Goal: Task Accomplishment & Management: Use online tool/utility

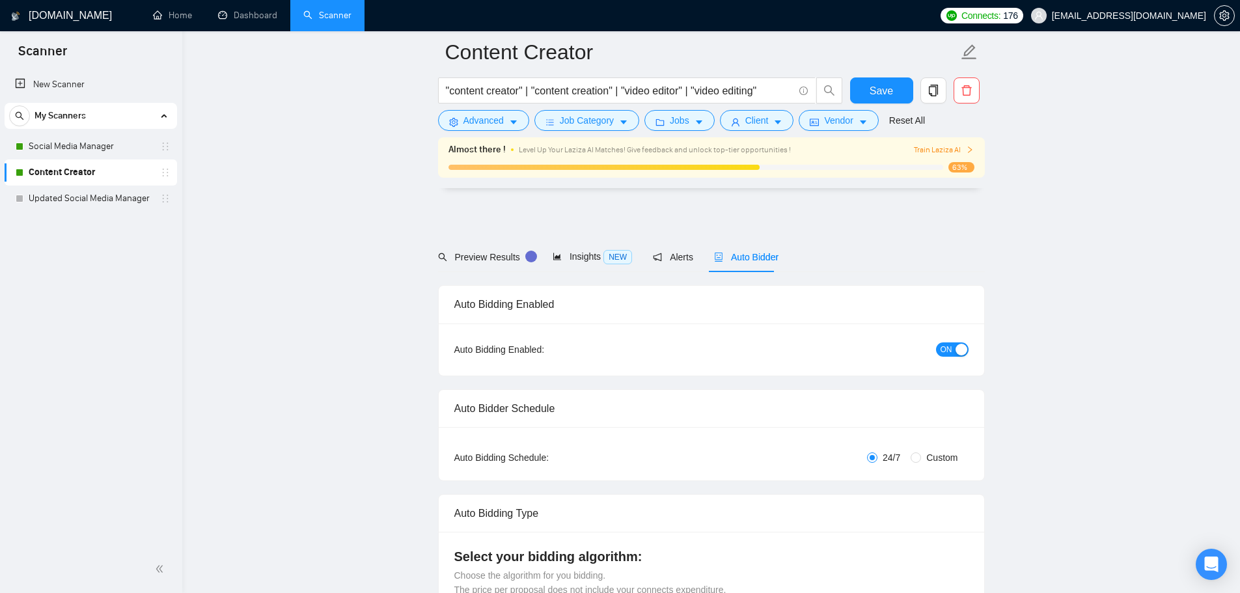
scroll to position [3511, 0]
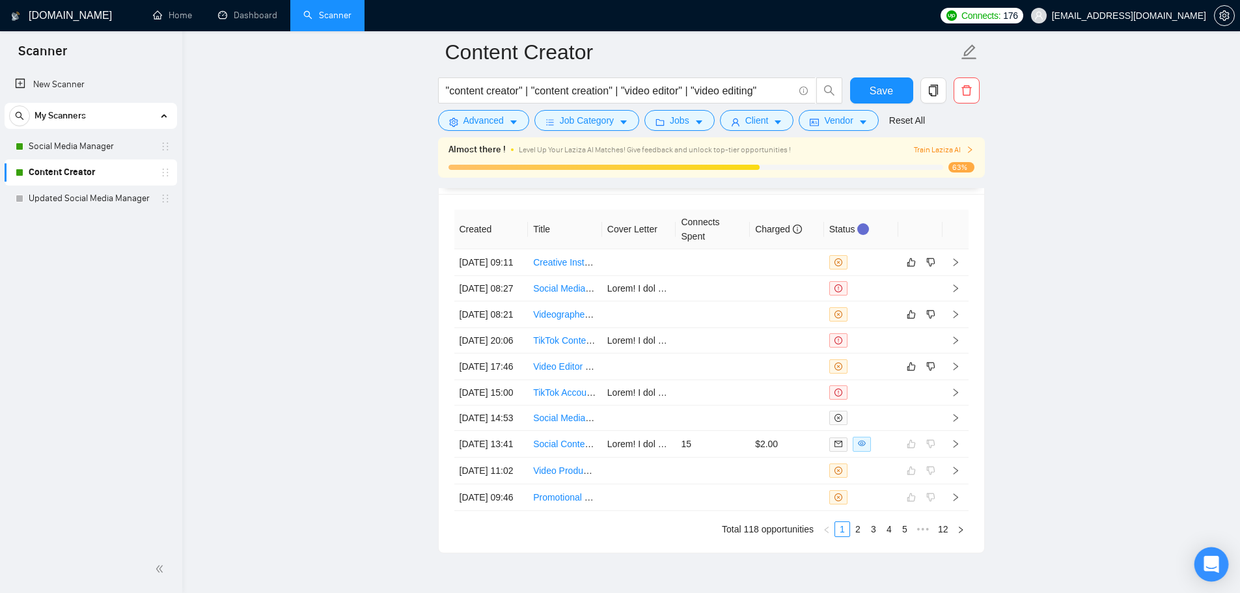
click at [1214, 557] on icon "Open Intercom Messenger" at bounding box center [1210, 564] width 15 height 17
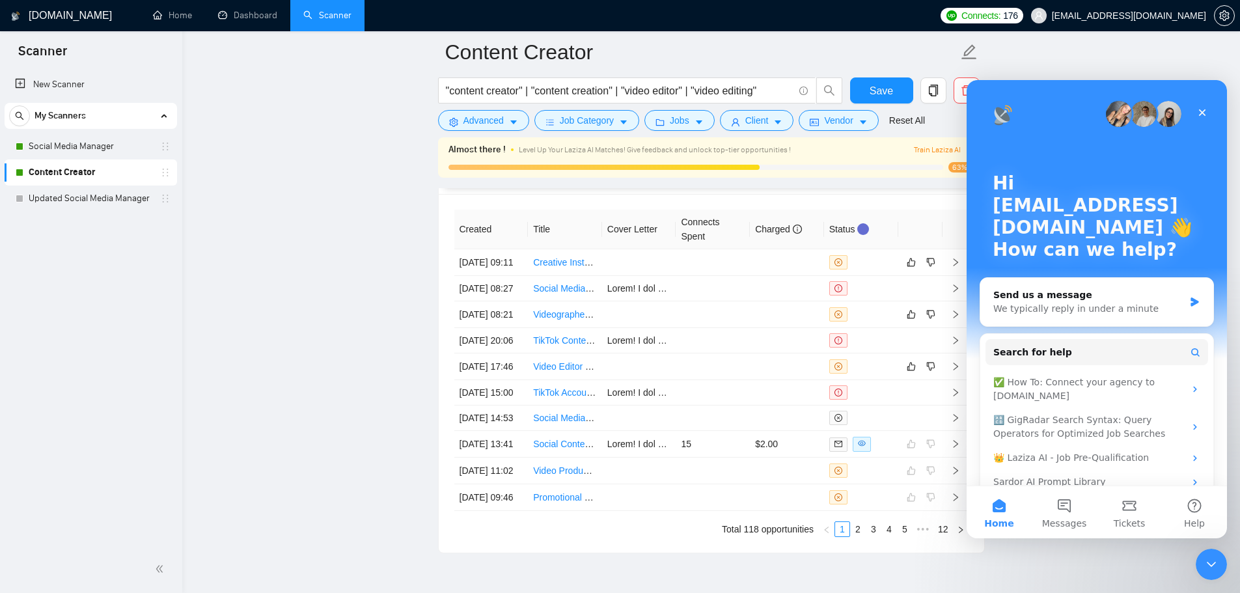
scroll to position [0, 0]
click at [1038, 298] on div "Send us a message" at bounding box center [1088, 295] width 191 height 14
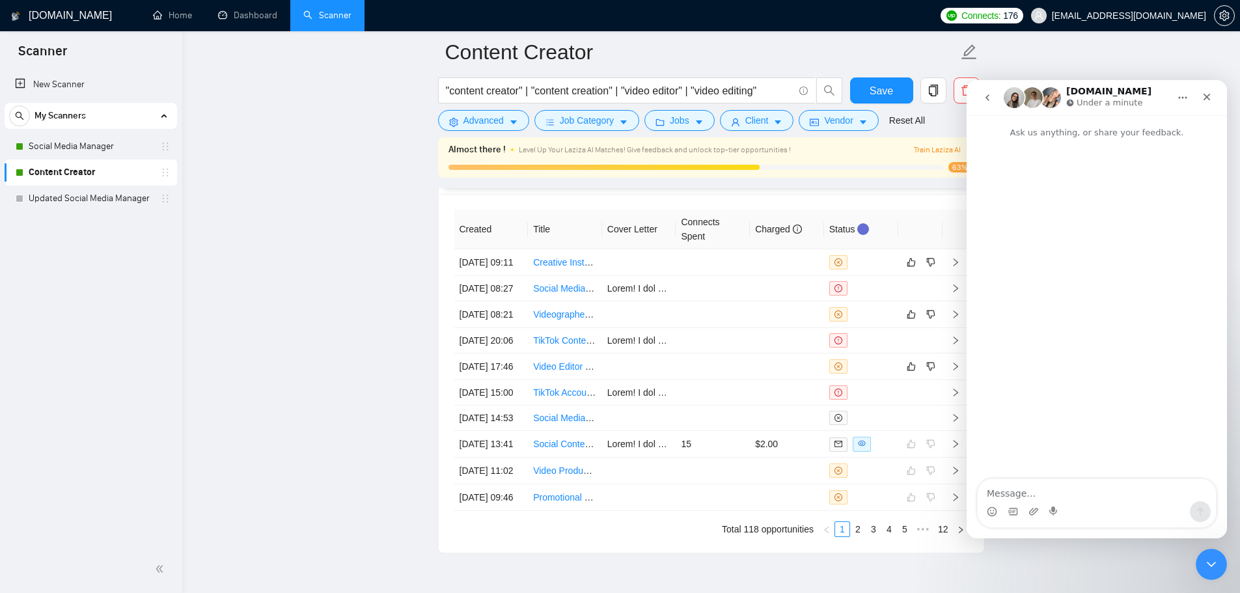
click at [1044, 483] on textarea "Message…" at bounding box center [1097, 490] width 238 height 22
type textarea "Hi all my auto bids keep failing. I have connects in my agency account so not s…"
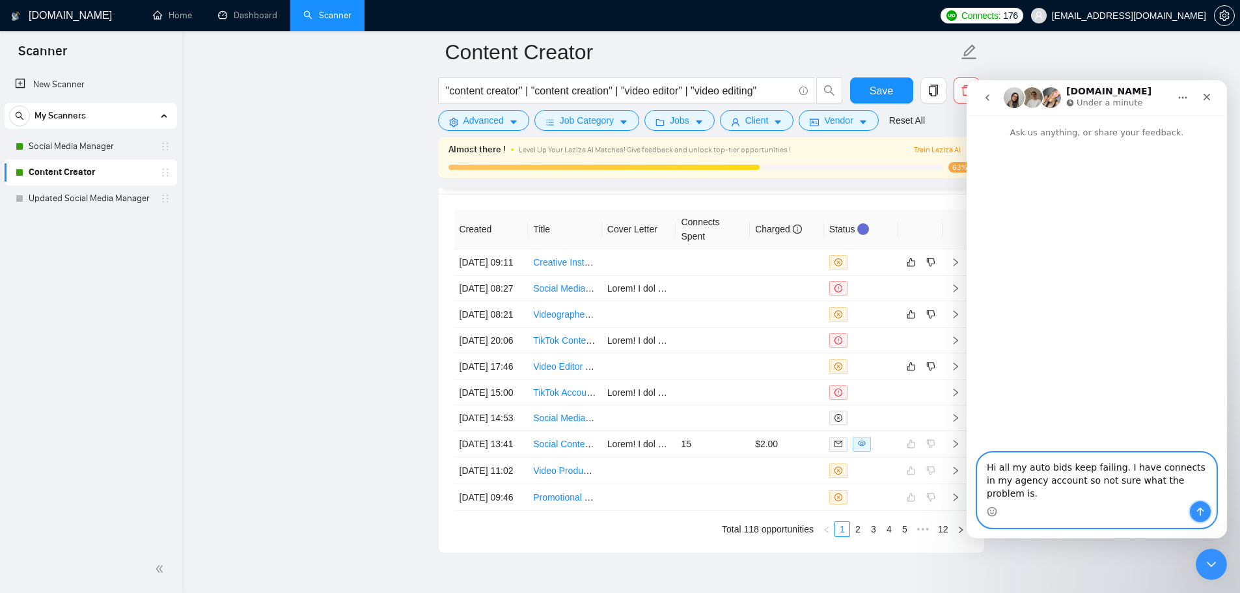
click at [1203, 509] on icon "Send a message…" at bounding box center [1200, 511] width 10 height 10
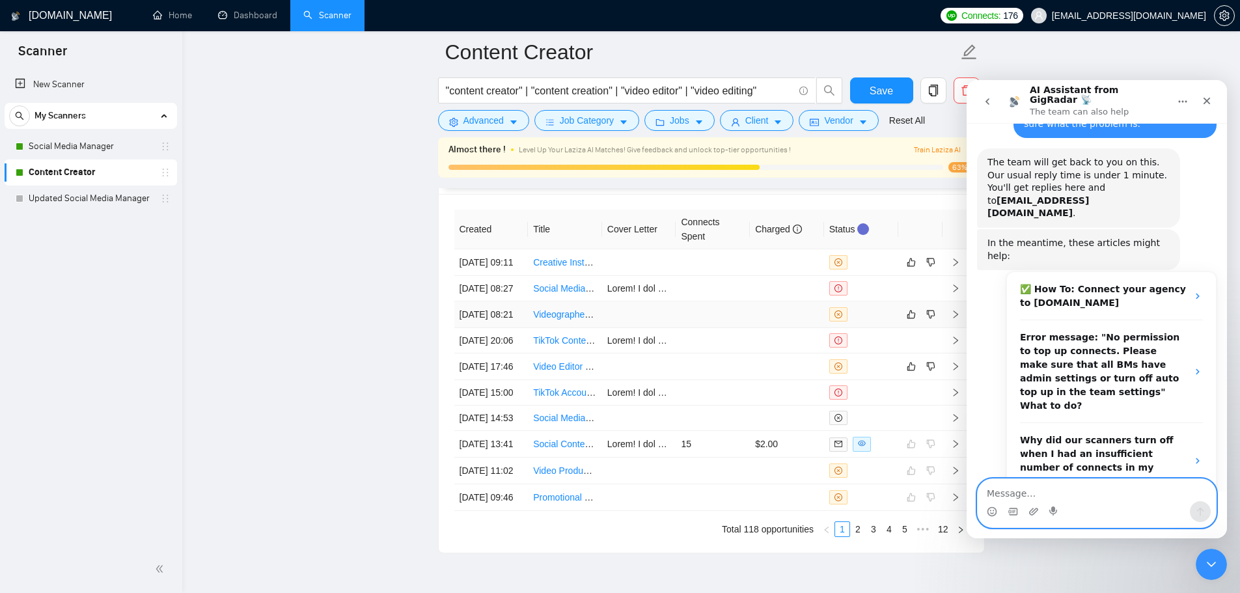
scroll to position [85, 0]
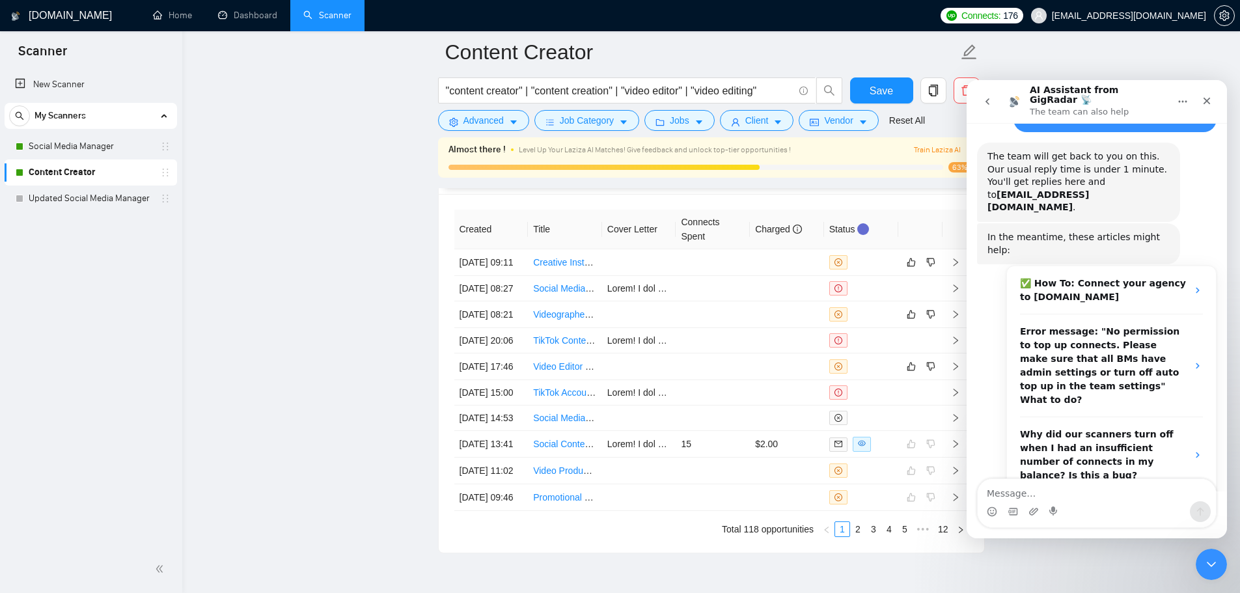
click at [976, 404] on div "Hi all my auto bids keep failing. I have connects in my agency account so not s…" at bounding box center [1097, 301] width 260 height 478
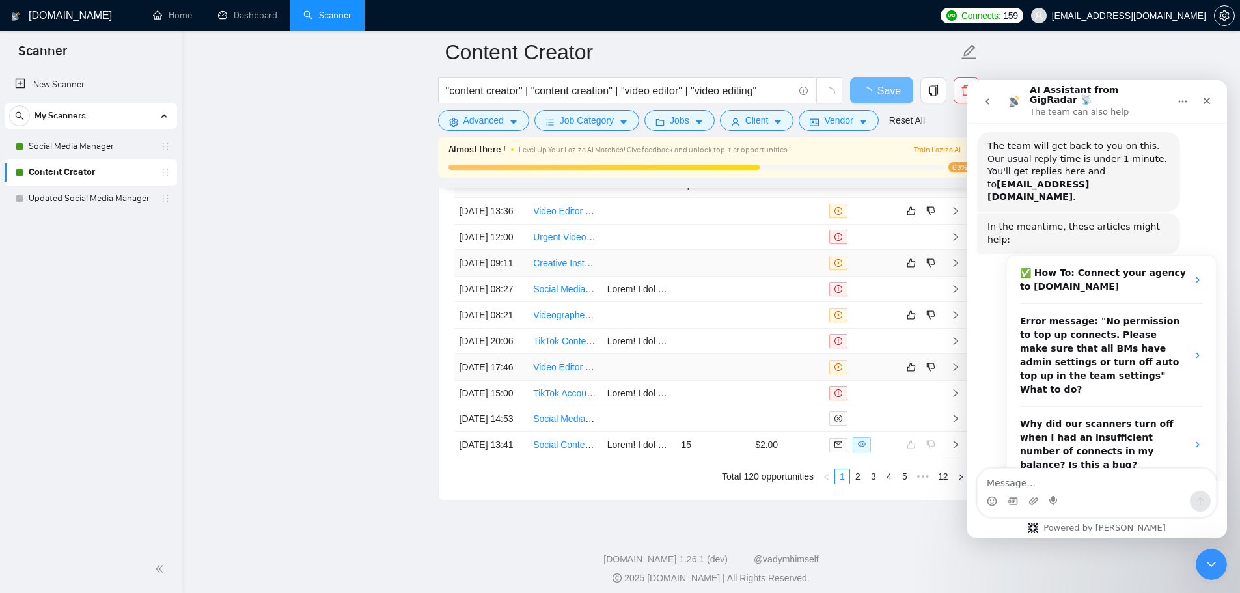
scroll to position [3315, 0]
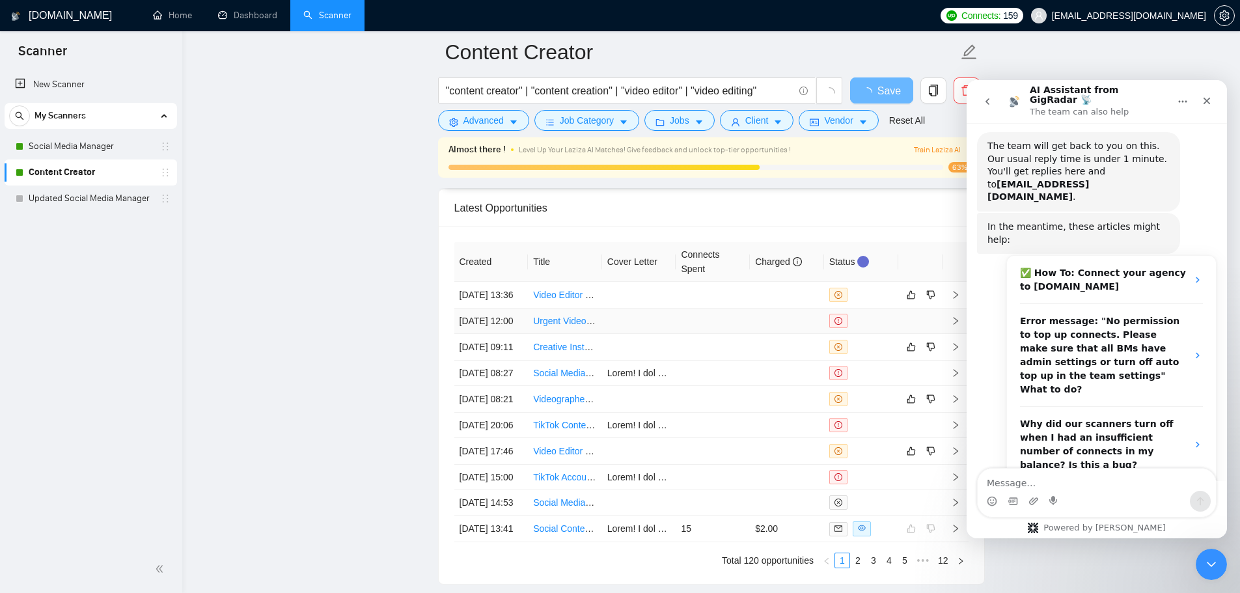
click at [668, 334] on td at bounding box center [639, 320] width 74 height 25
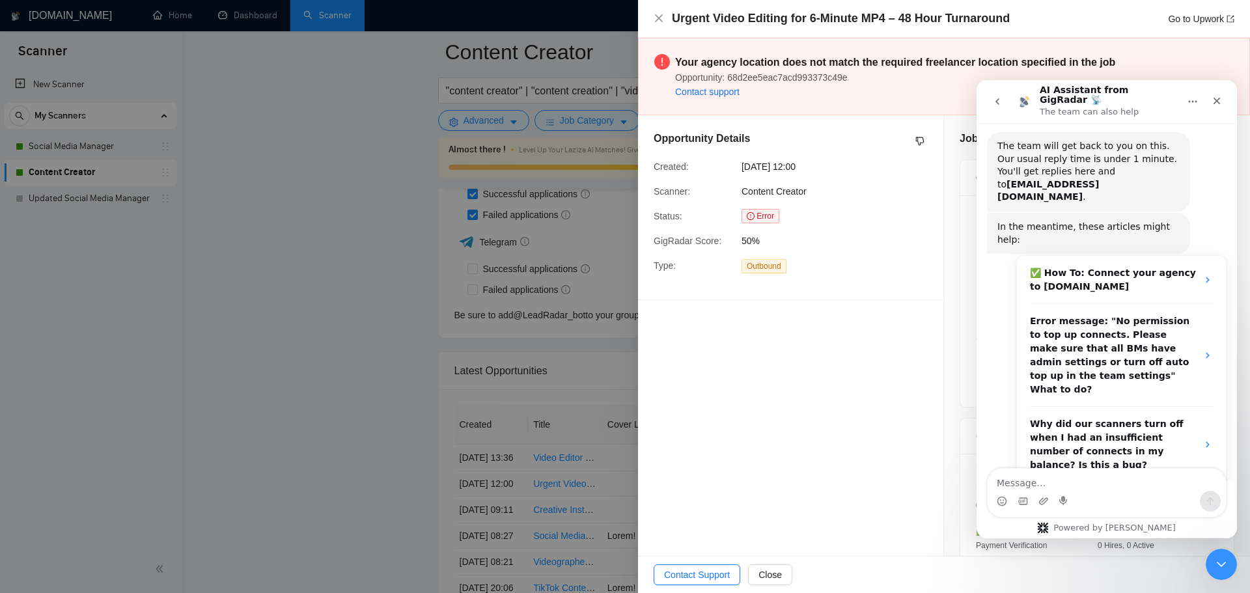
click at [312, 348] on div at bounding box center [625, 296] width 1250 height 593
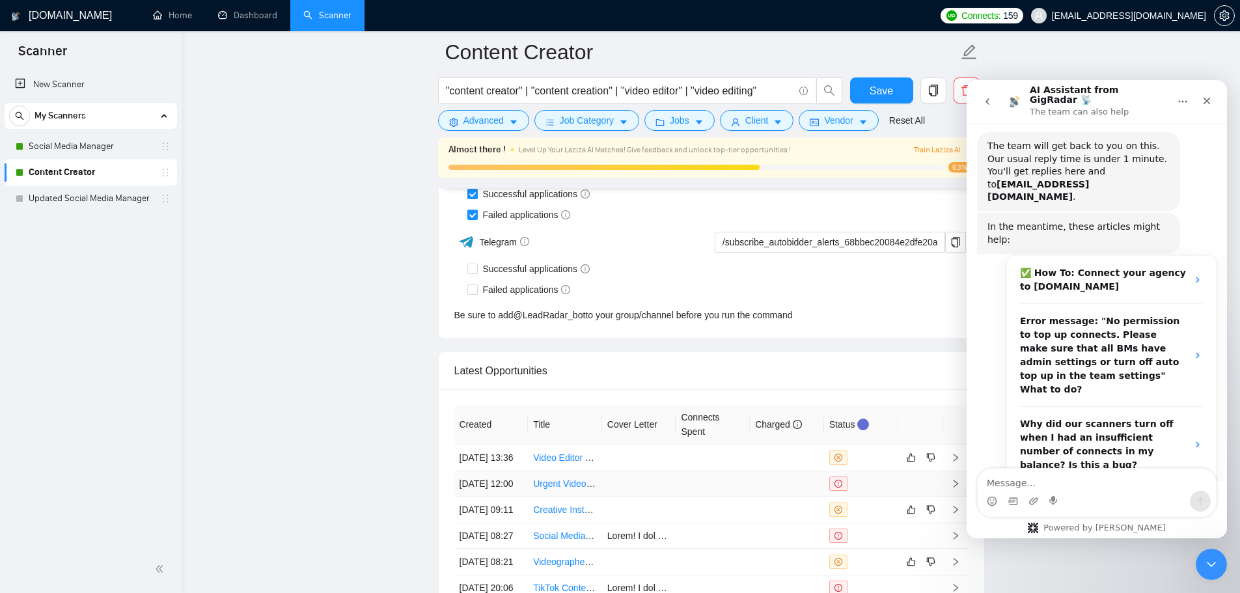
click at [562, 489] on link "Urgent Video Editing for 6-Minute MP4 – 48 Hour Turnaround" at bounding box center [656, 483] width 247 height 10
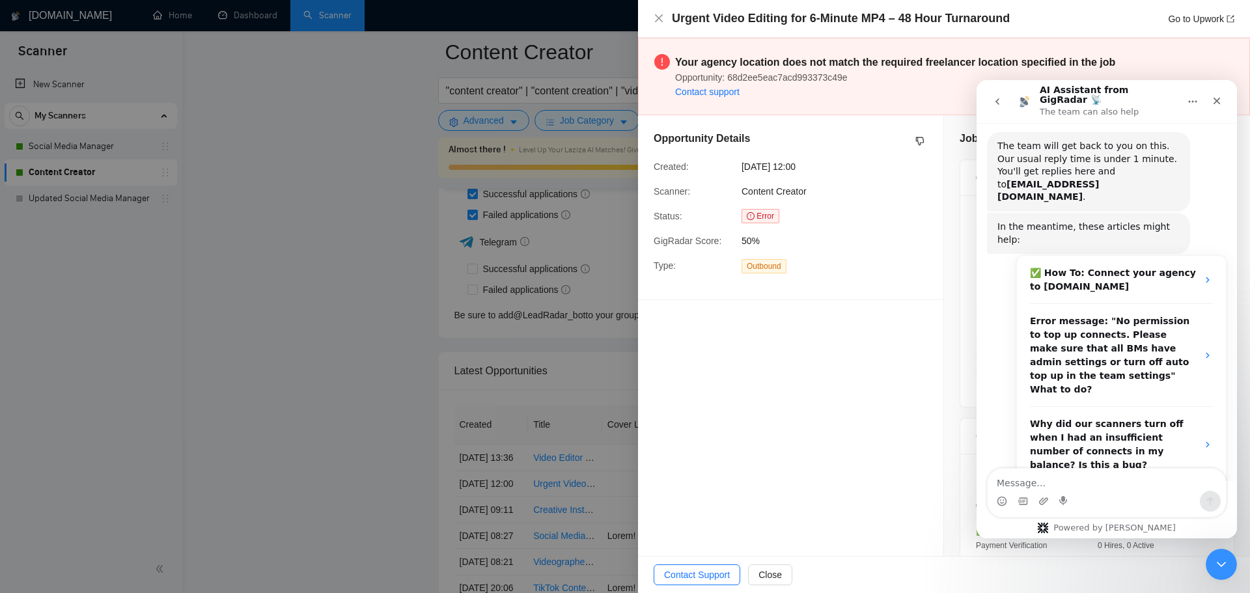
click at [387, 324] on div at bounding box center [625, 296] width 1250 height 593
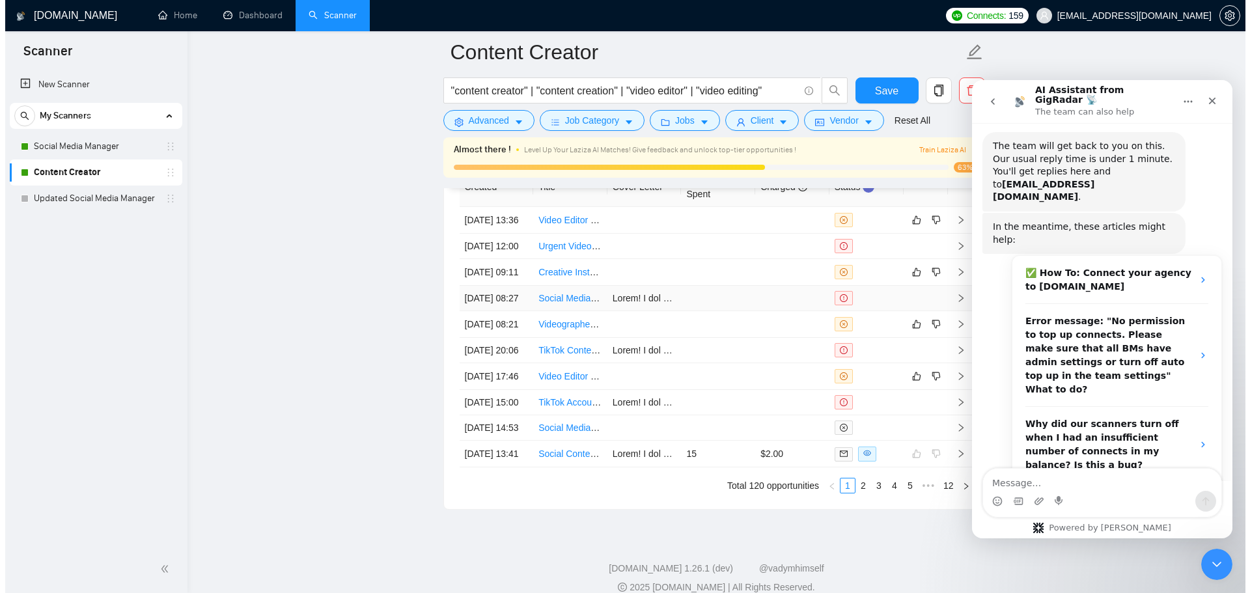
scroll to position [3446, 0]
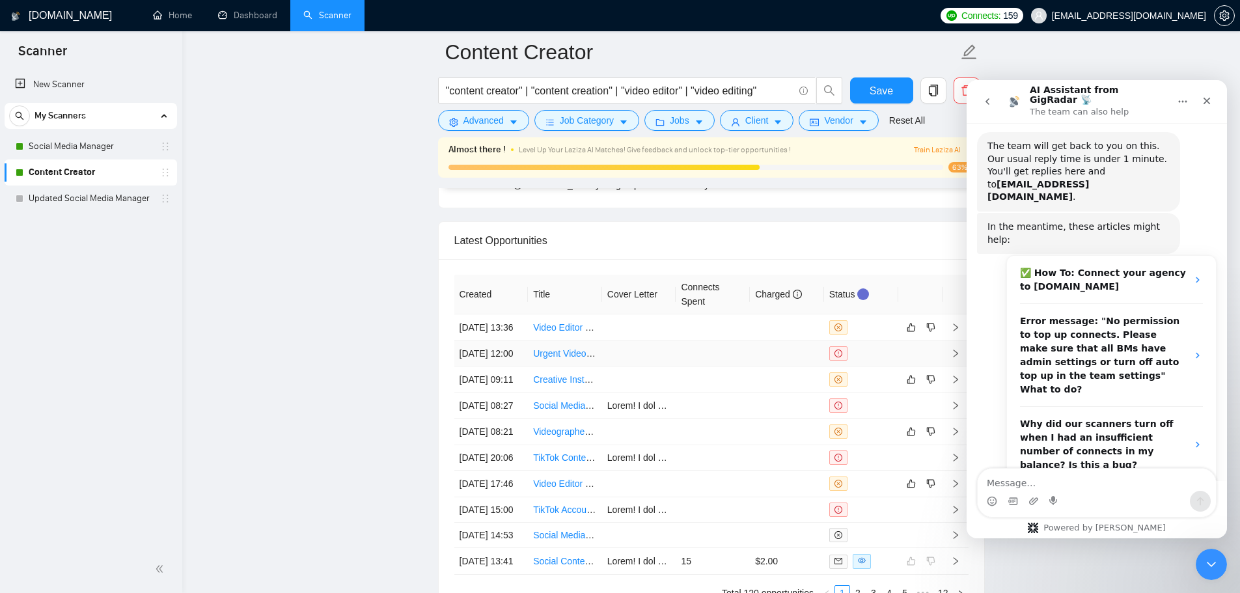
click at [720, 366] on td at bounding box center [713, 353] width 74 height 25
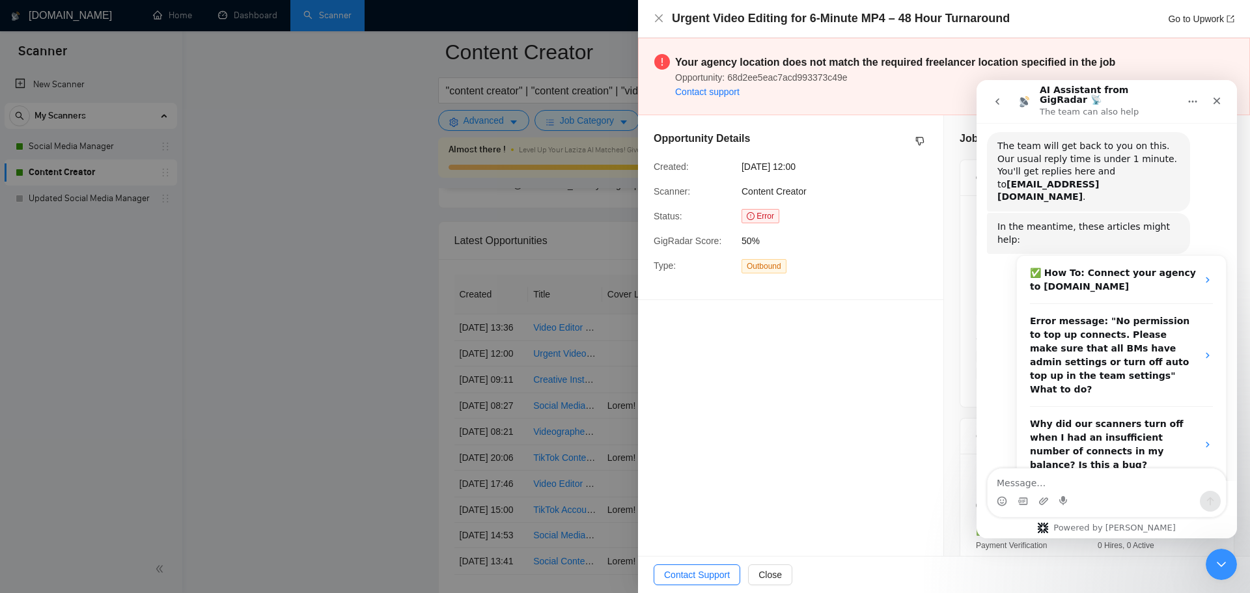
click at [370, 334] on div at bounding box center [625, 296] width 1250 height 593
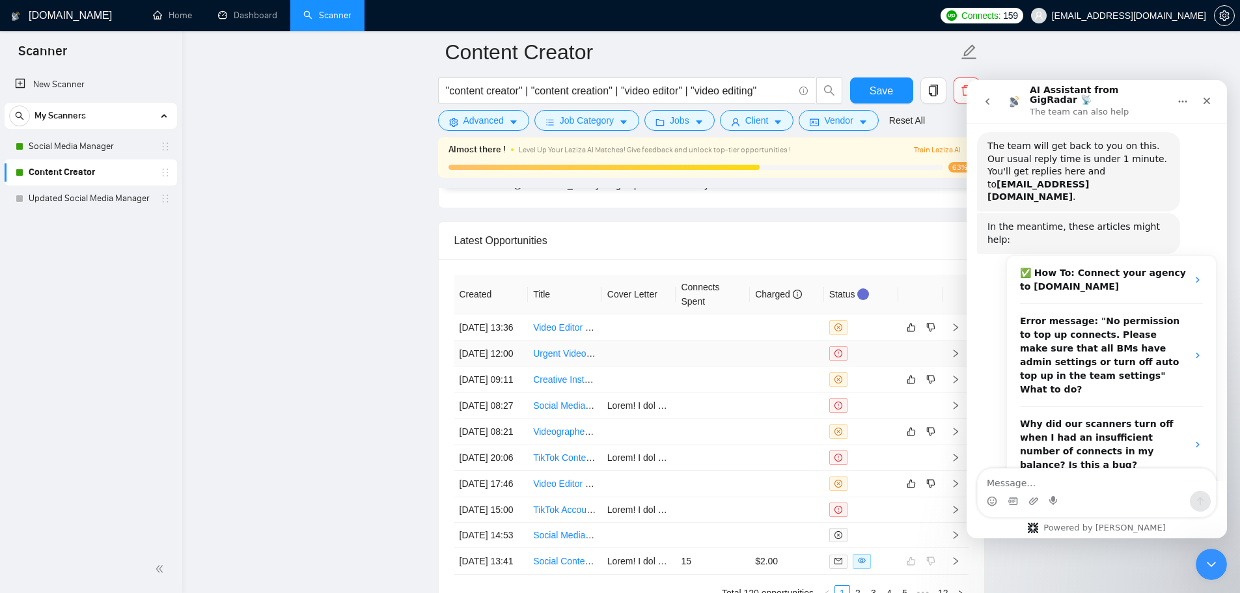
click at [566, 359] on link "Urgent Video Editing for 6-Minute MP4 – 48 Hour Turnaround" at bounding box center [656, 353] width 247 height 10
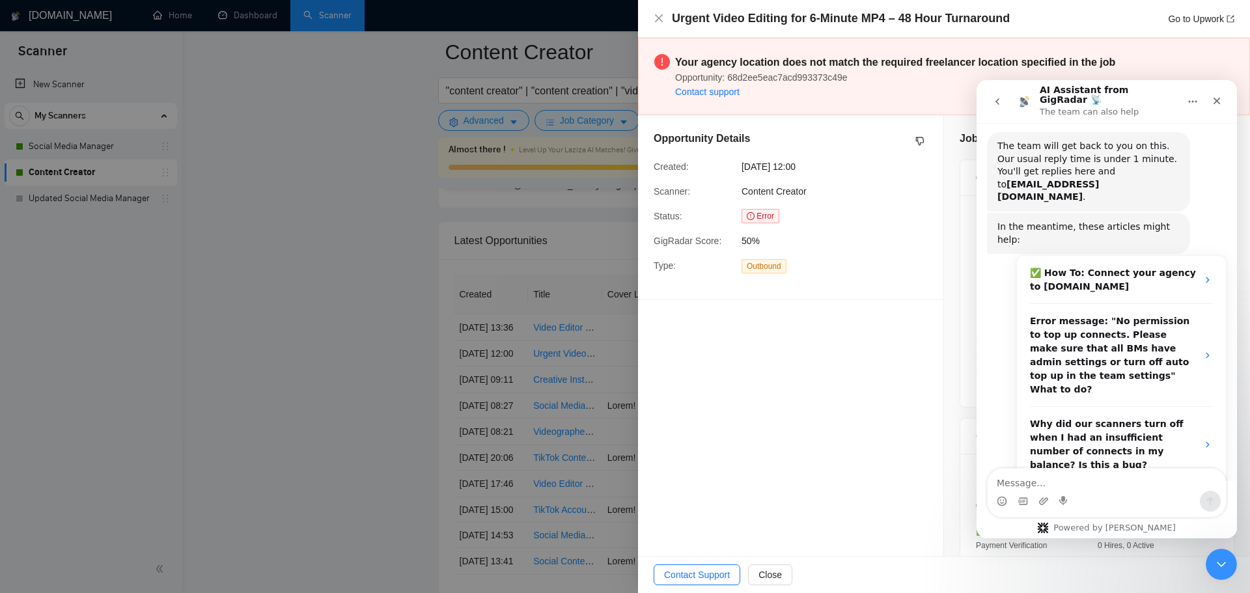
click at [512, 238] on div at bounding box center [625, 296] width 1250 height 593
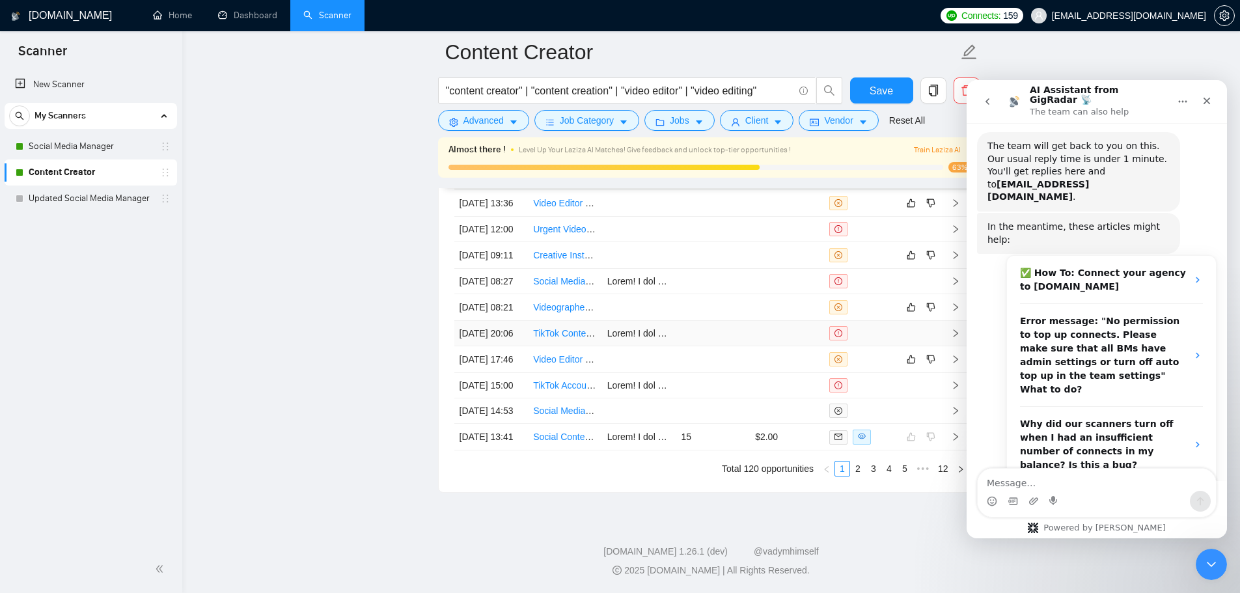
scroll to position [3706, 0]
click at [89, 147] on link "Social Media Manager" at bounding box center [91, 146] width 124 height 26
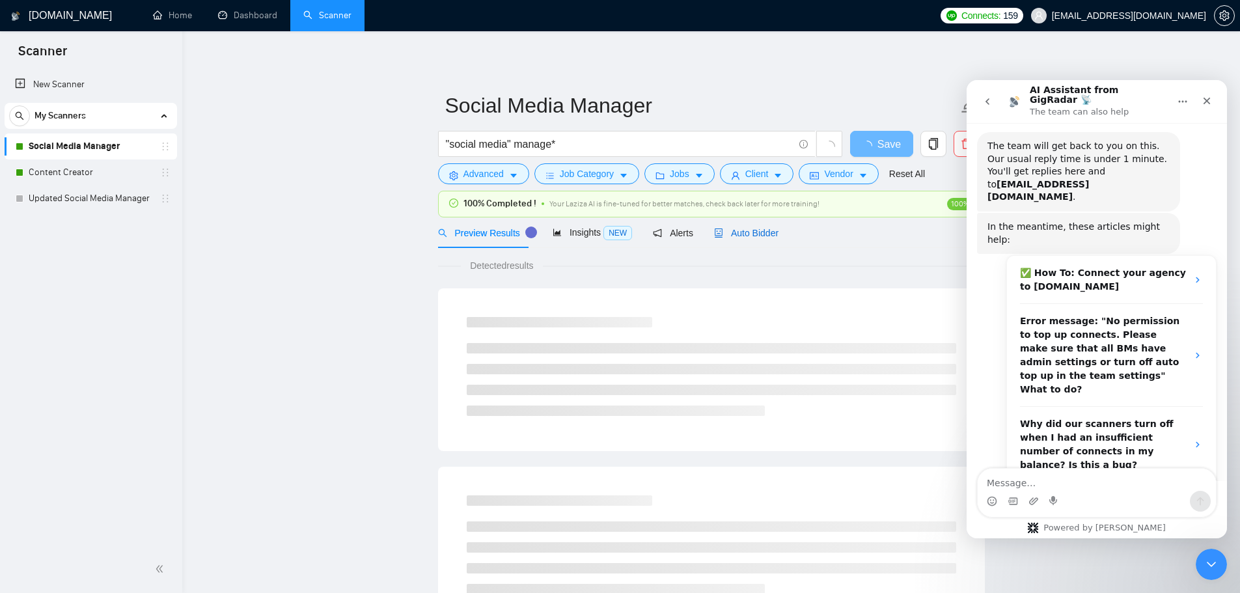
click at [765, 230] on span "Auto Bidder" at bounding box center [746, 233] width 64 height 10
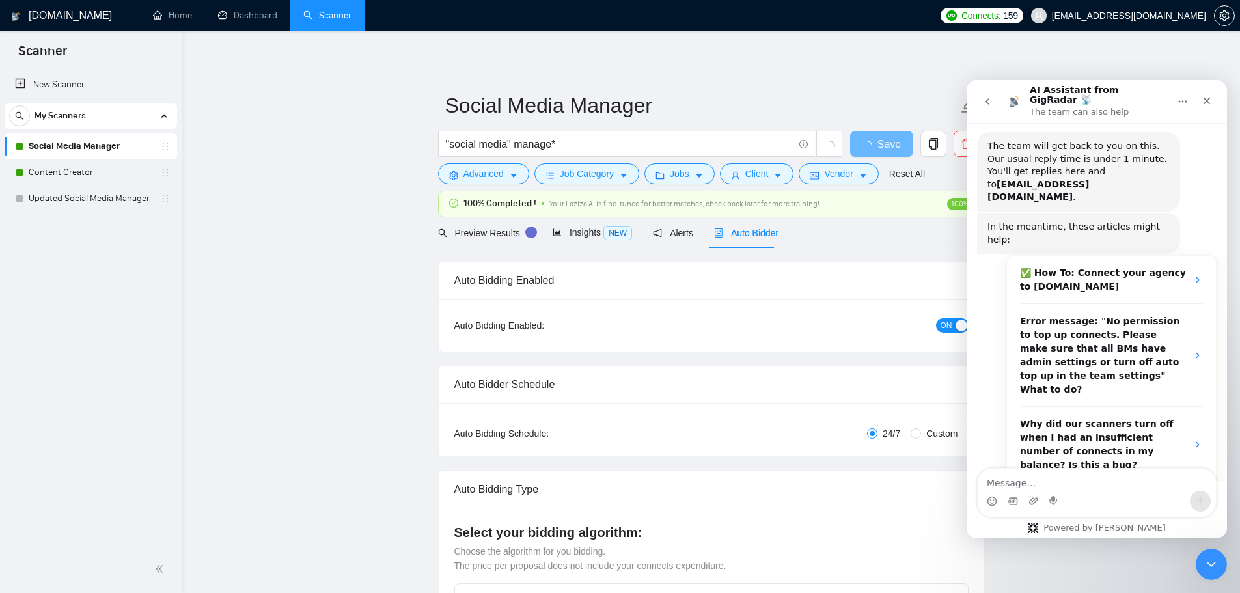
checkbox input "true"
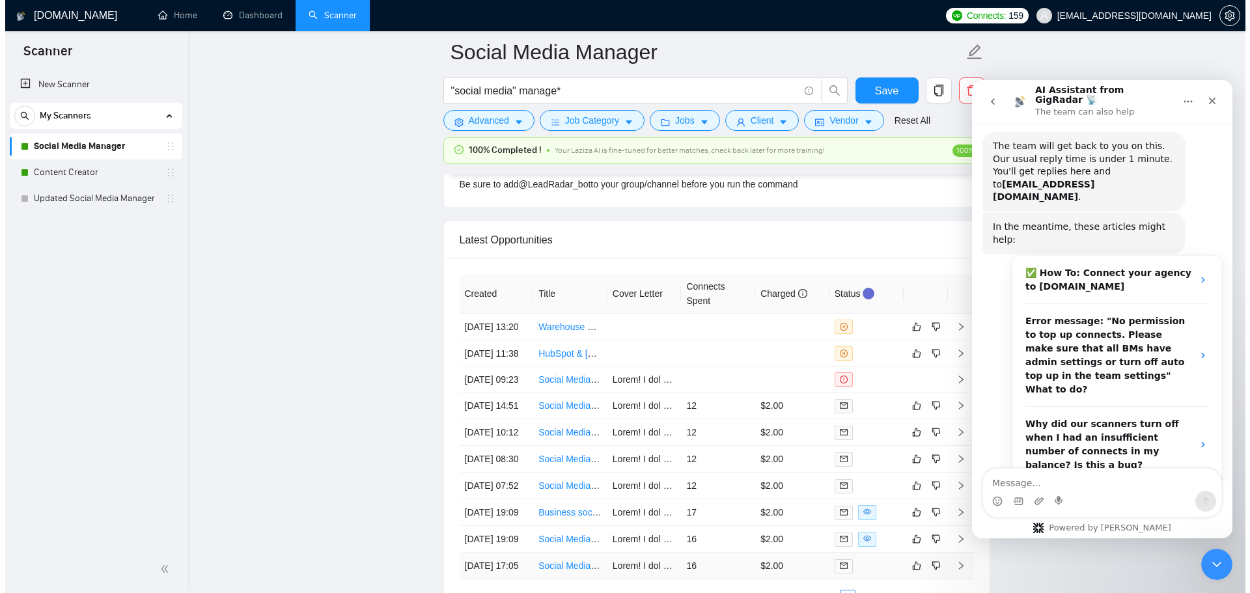
scroll to position [3453, 0]
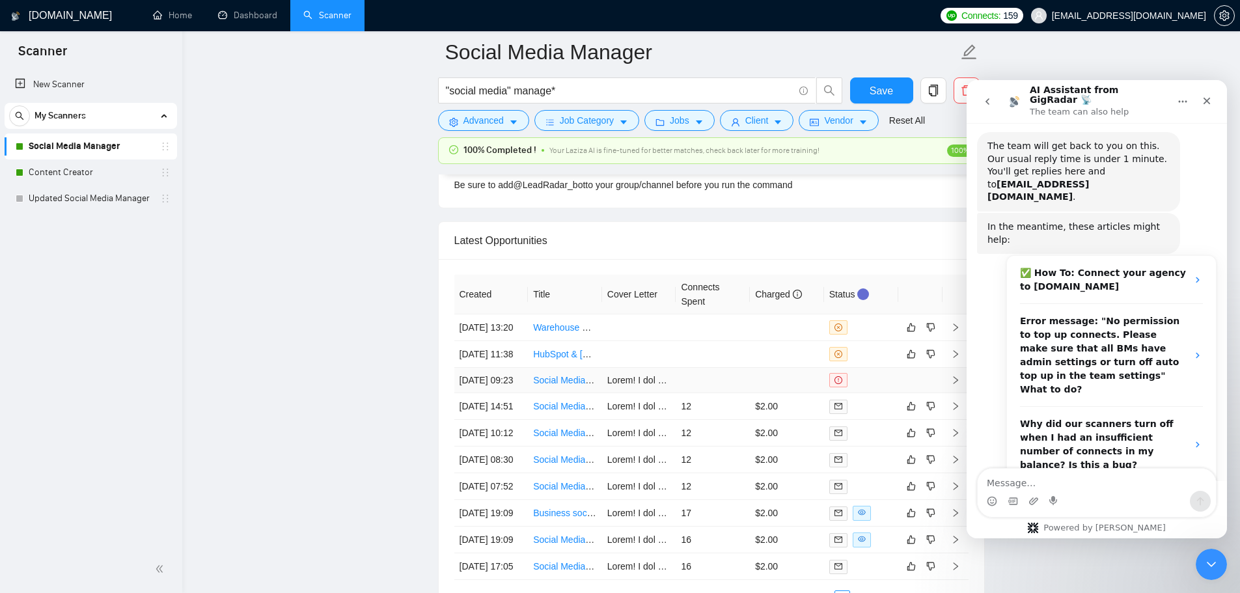
click at [777, 393] on td at bounding box center [787, 380] width 74 height 25
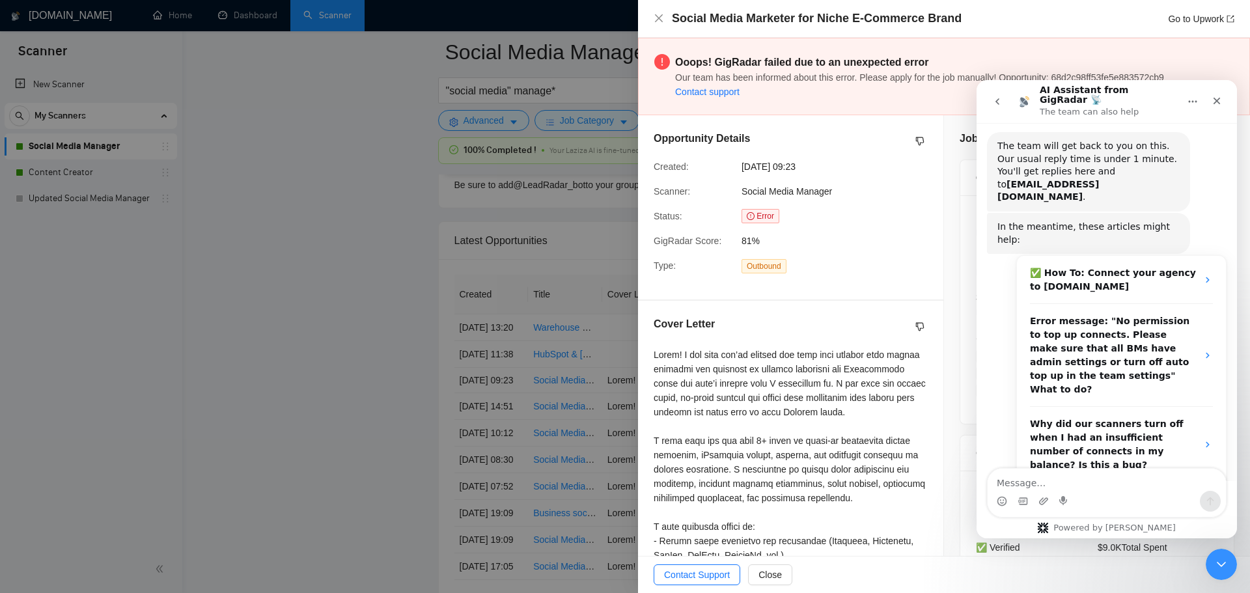
click at [532, 468] on div at bounding box center [625, 296] width 1250 height 593
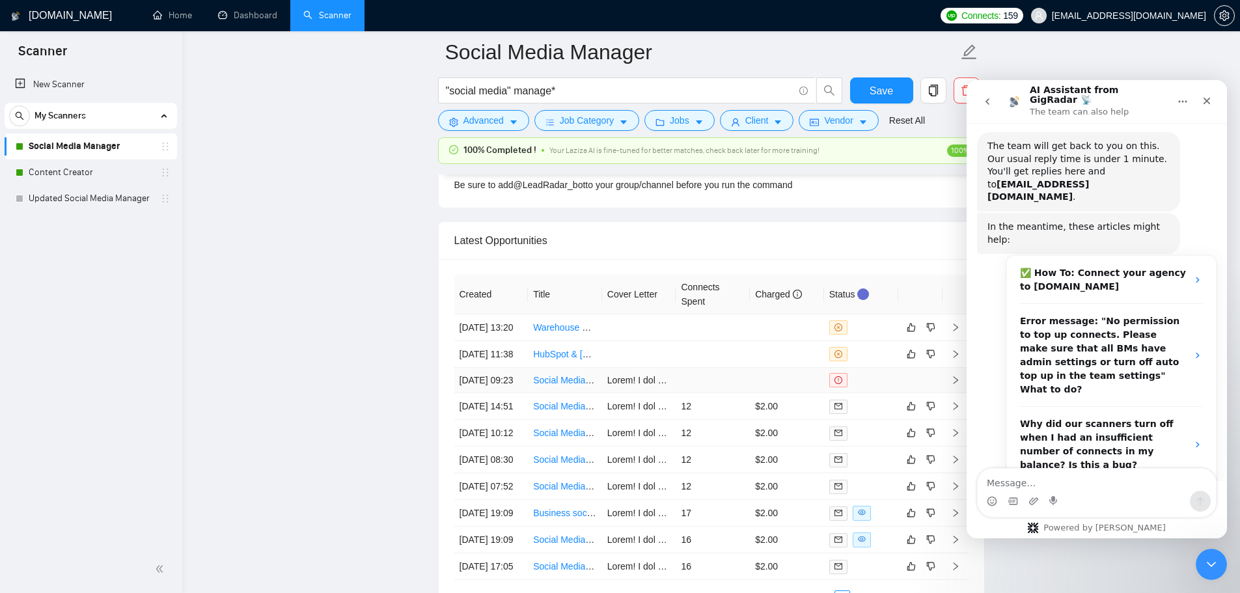
click at [551, 385] on link "Social Media Marketer for Niche E-Commerce Brand" at bounding box center [639, 380] width 213 height 10
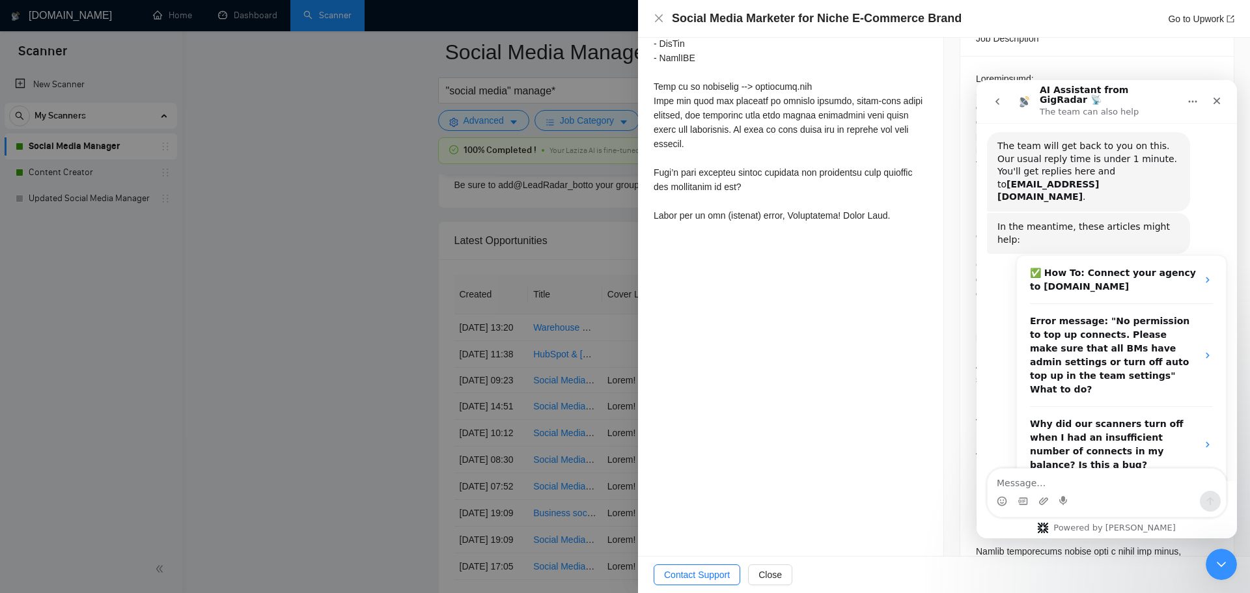
scroll to position [819, 0]
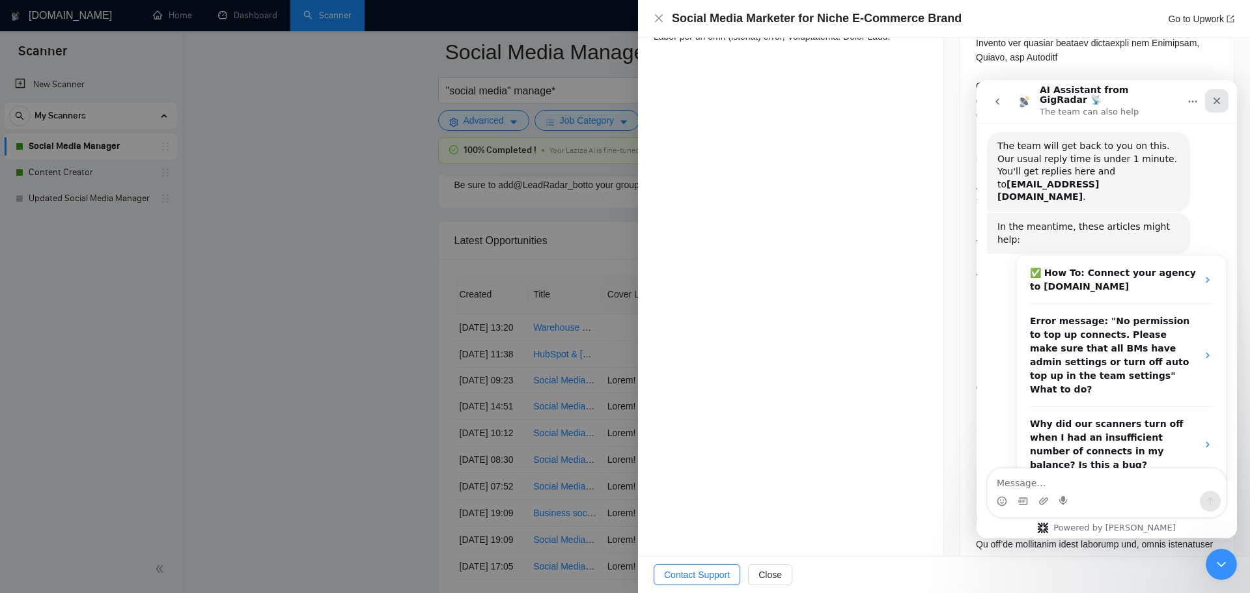
click at [1220, 96] on icon "Close" at bounding box center [1216, 101] width 10 height 10
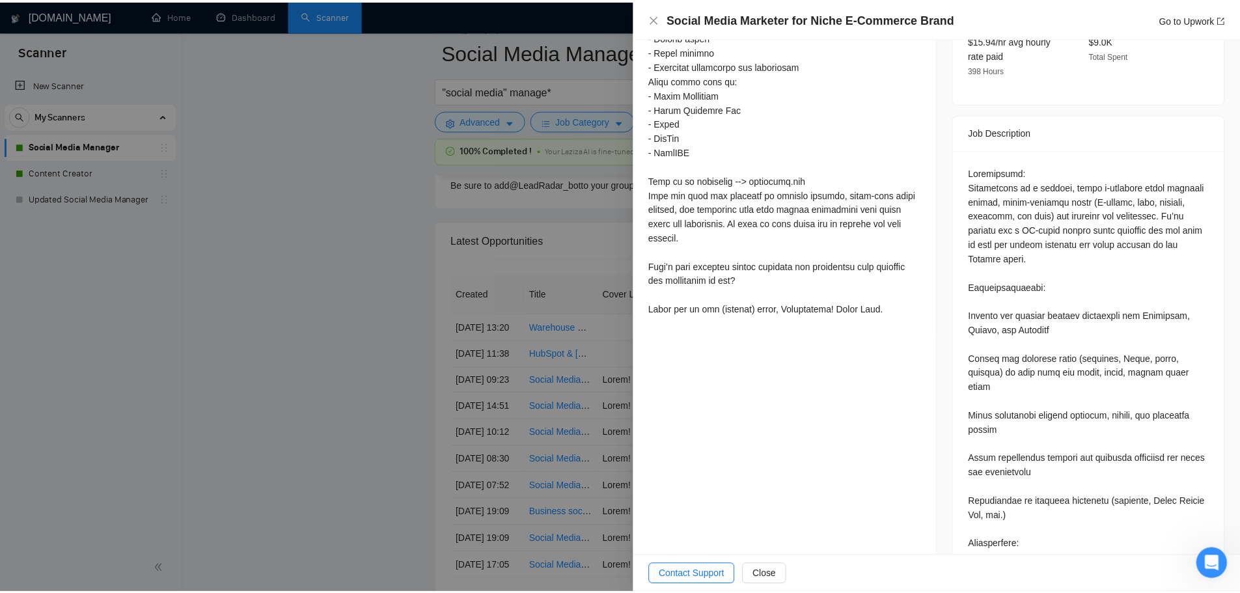
scroll to position [494, 0]
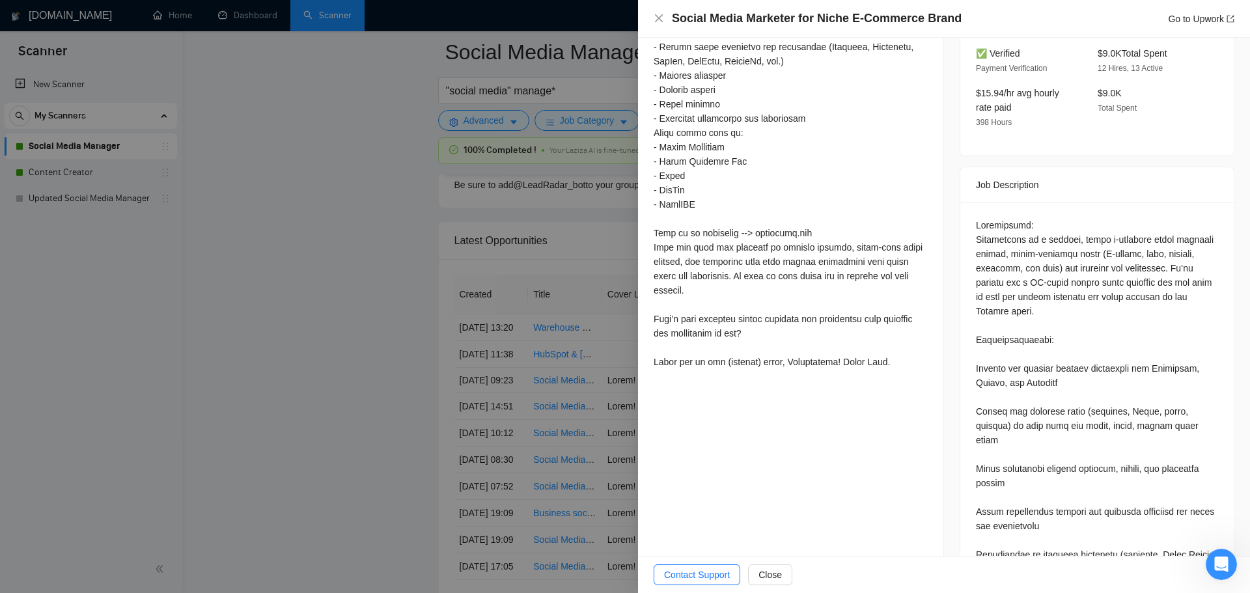
click at [269, 240] on div at bounding box center [625, 296] width 1250 height 593
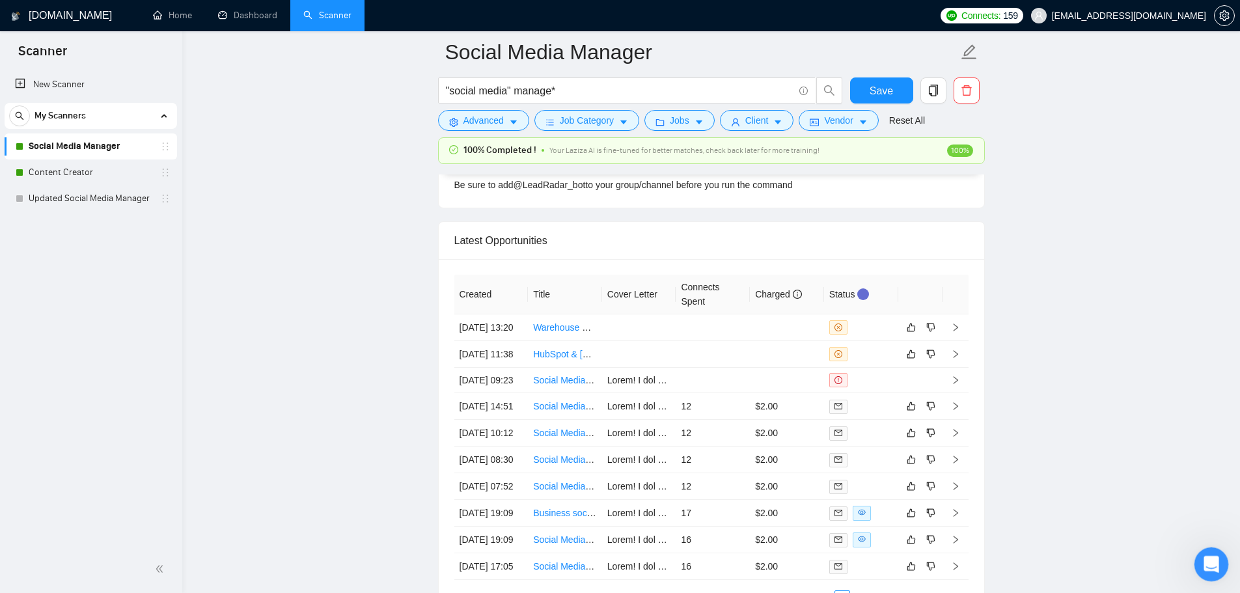
click at [1219, 560] on icon "Open Intercom Messenger" at bounding box center [1209, 562] width 21 height 21
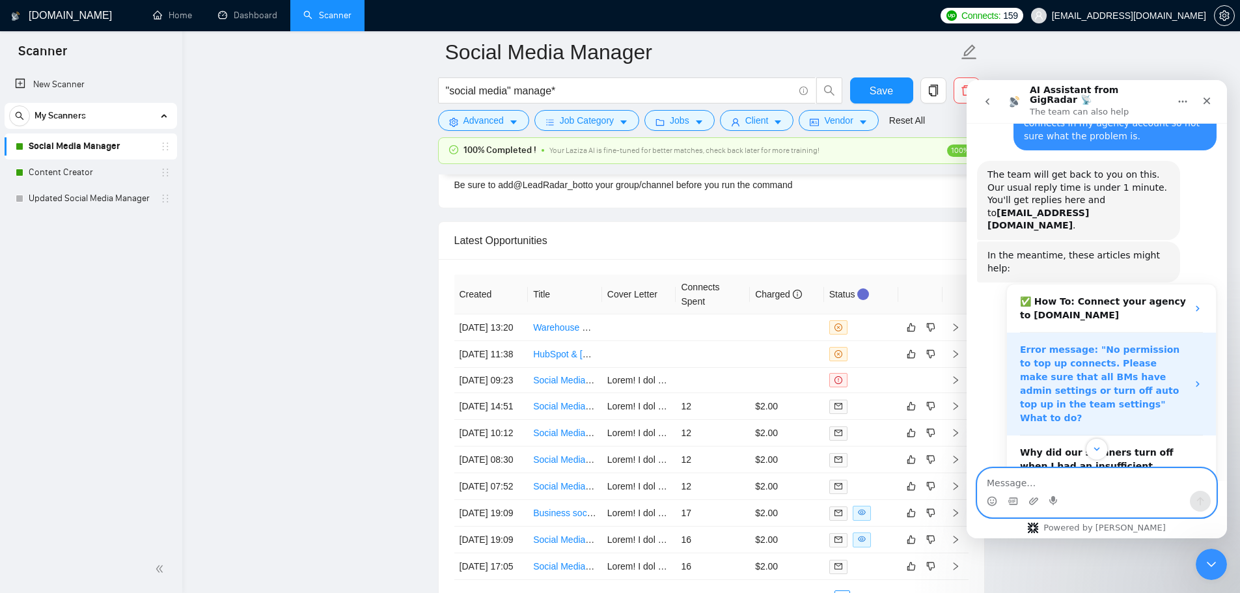
scroll to position [95, 0]
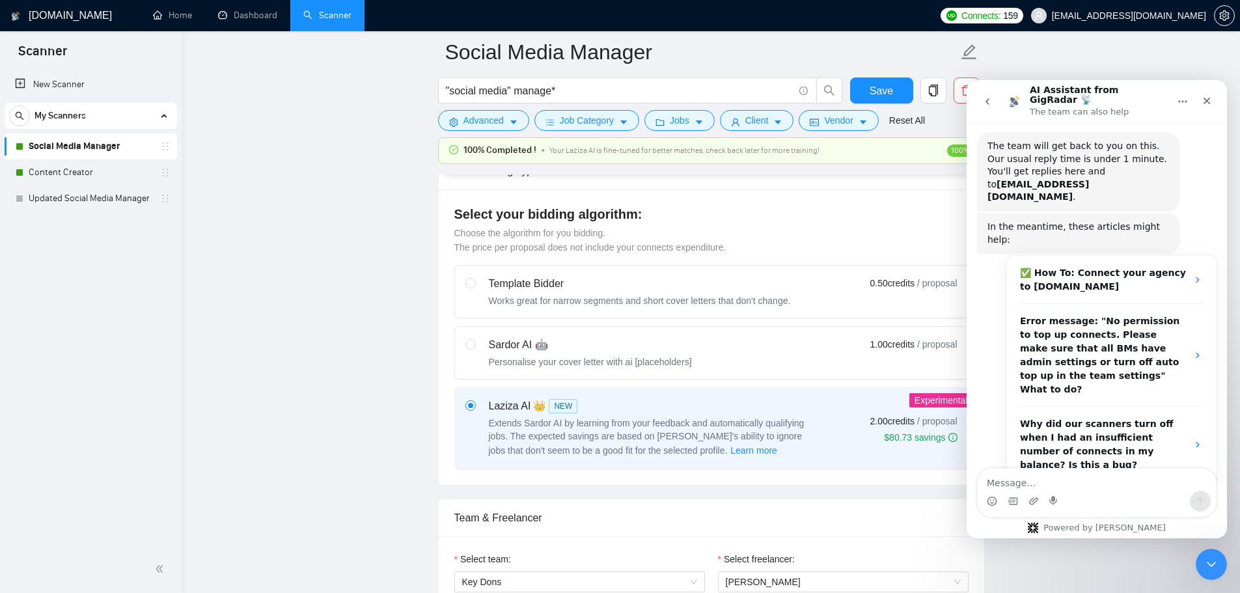
scroll to position [654, 0]
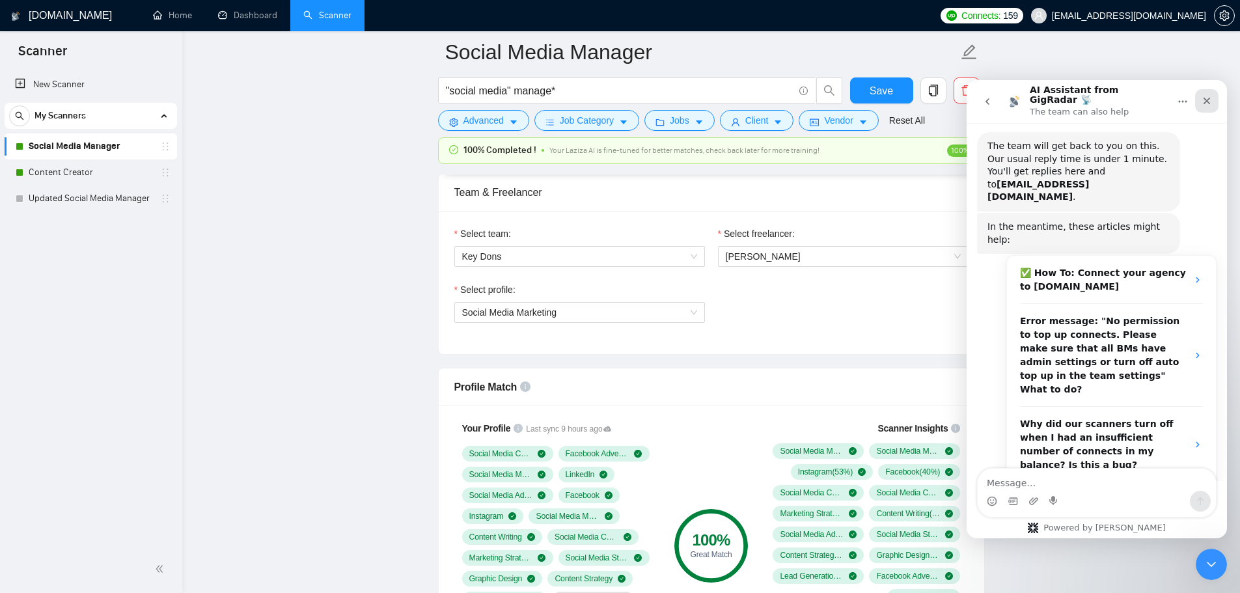
click at [1208, 97] on icon "Close" at bounding box center [1206, 101] width 10 height 10
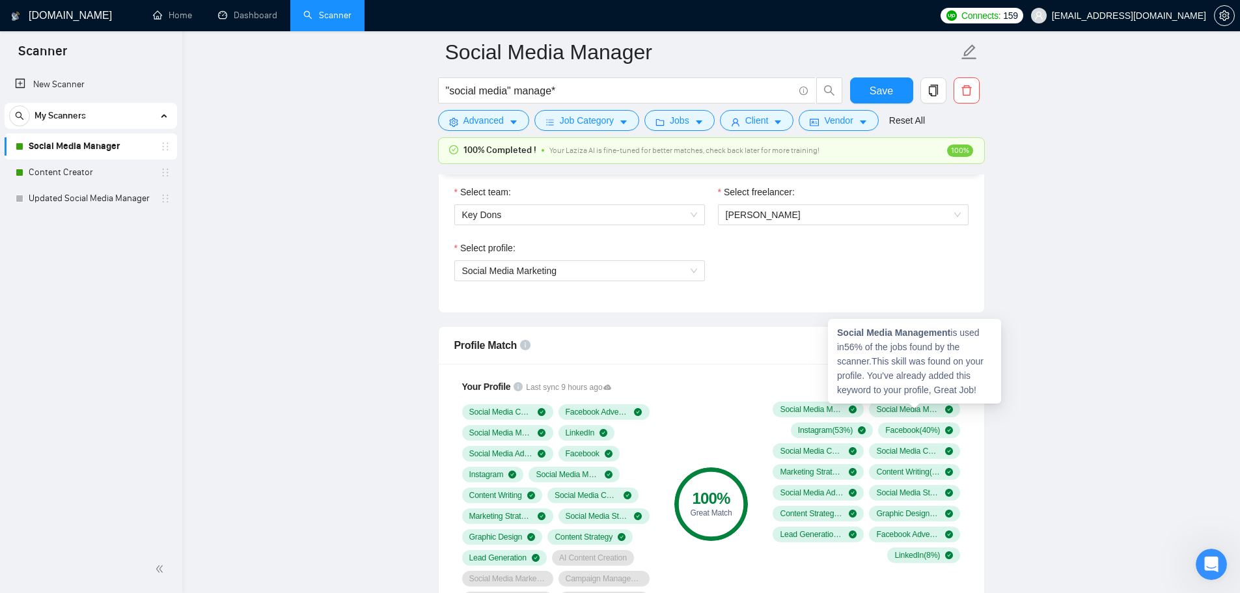
scroll to position [719, 0]
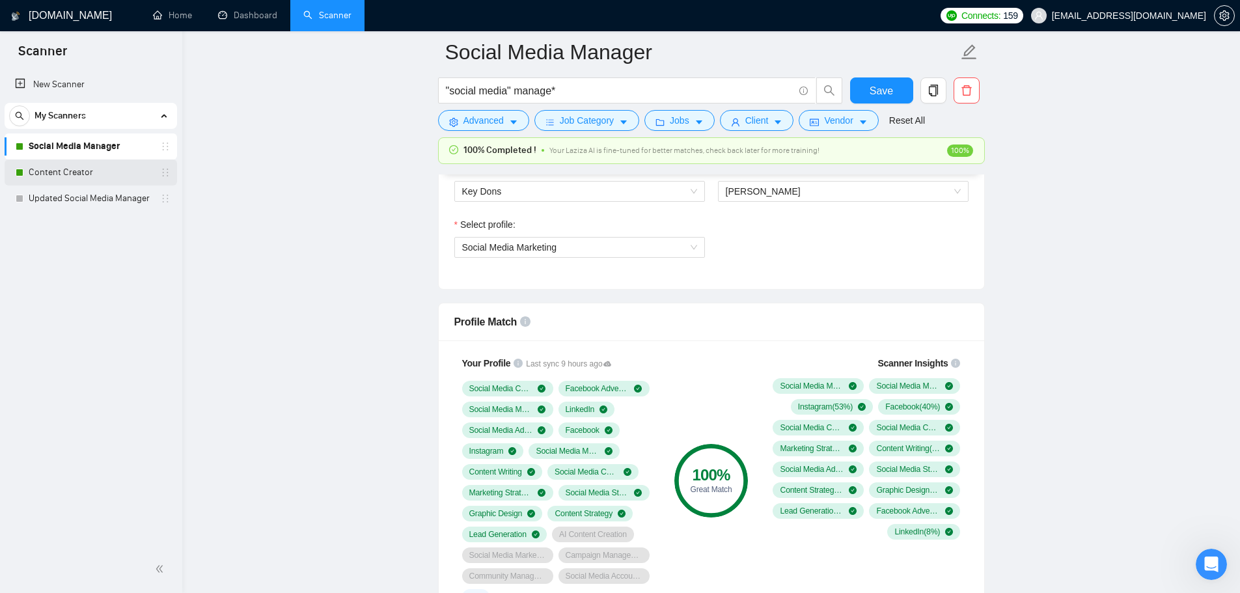
click at [85, 175] on link "Content Creator" at bounding box center [91, 172] width 124 height 26
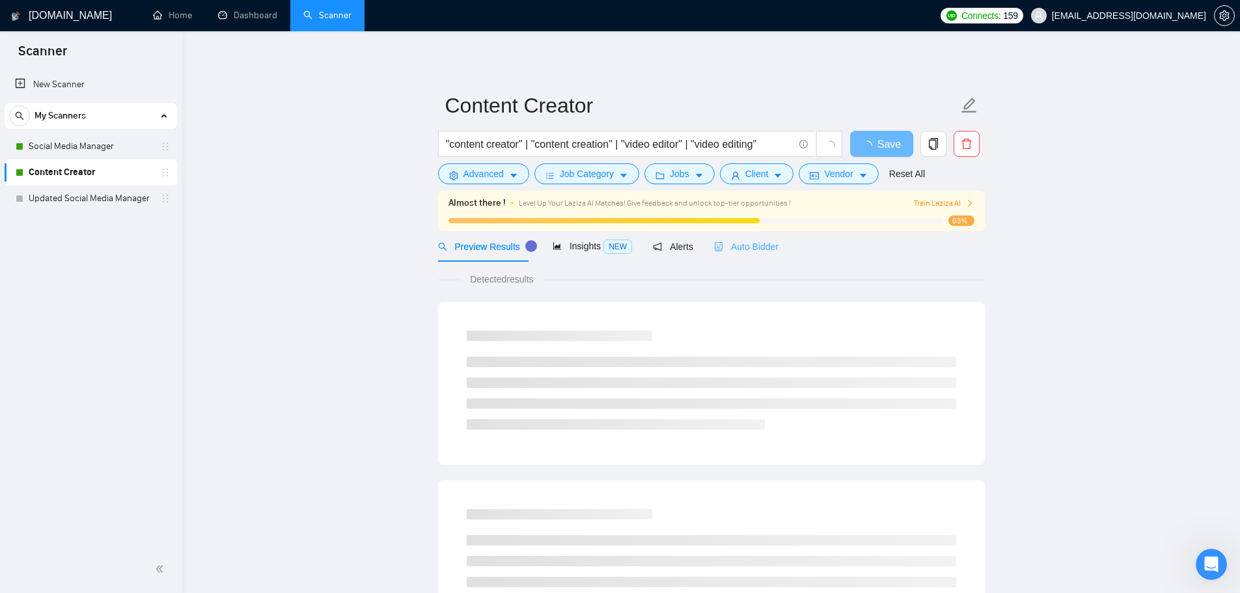
click at [756, 257] on div "Auto Bidder" at bounding box center [746, 246] width 64 height 31
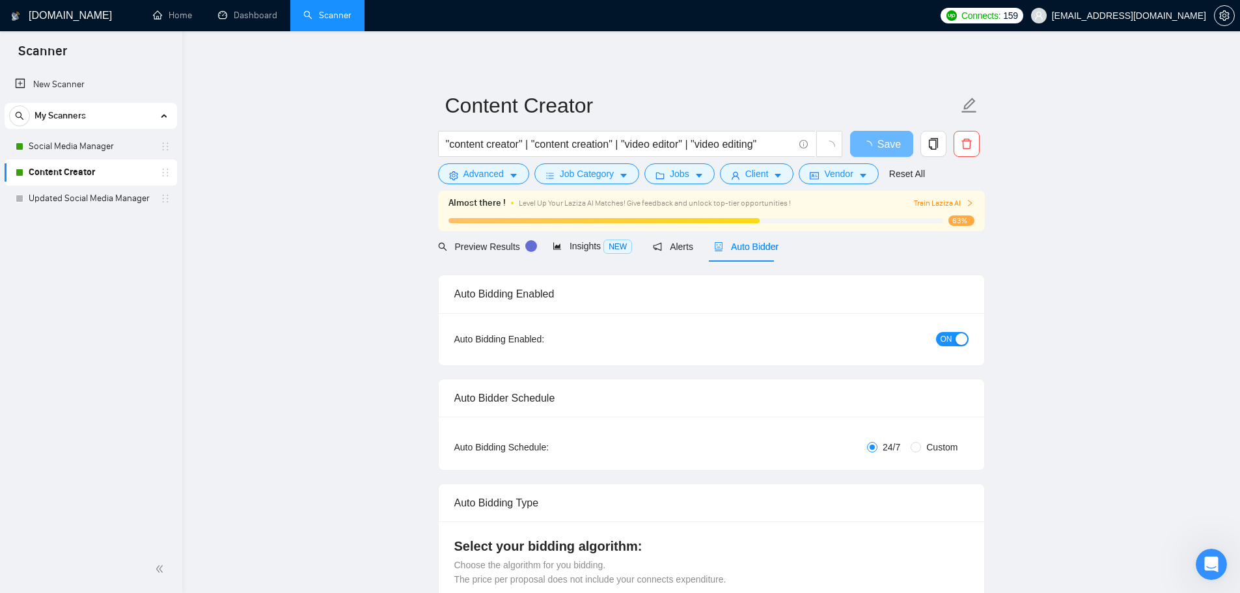
checkbox input "true"
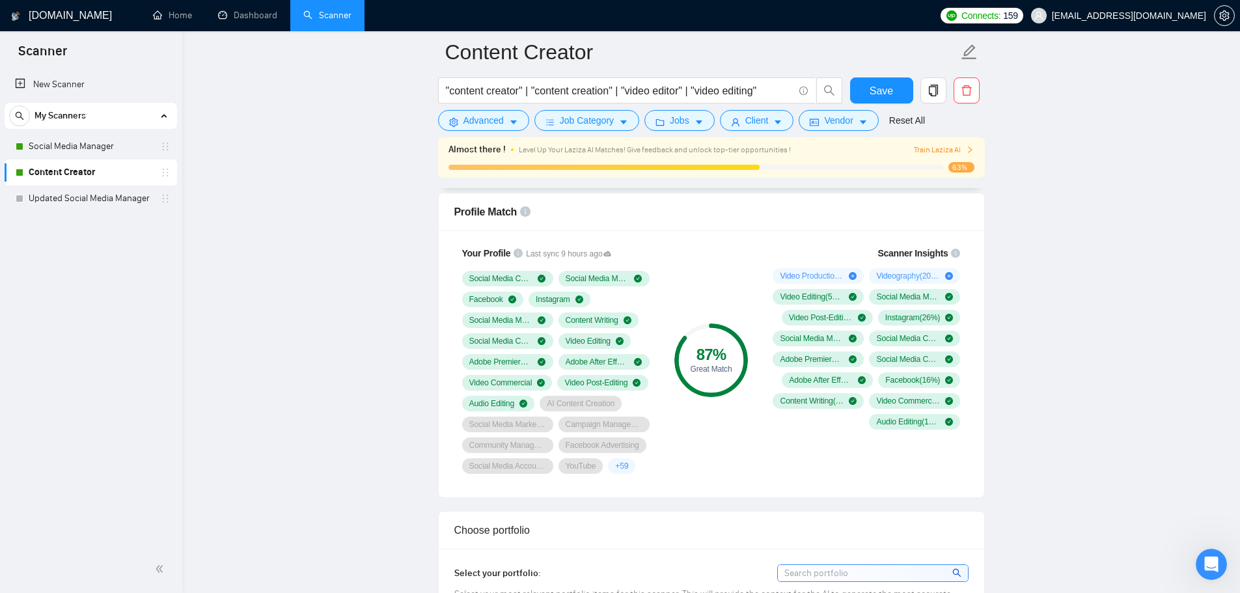
scroll to position [846, 0]
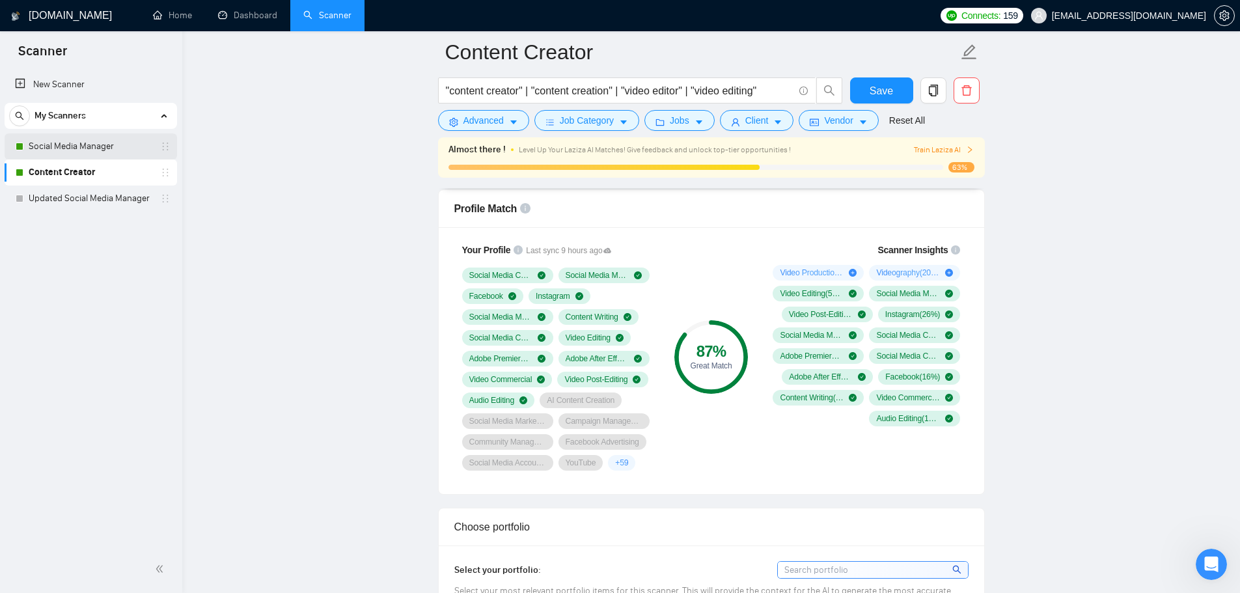
click at [108, 143] on link "Social Media Manager" at bounding box center [91, 146] width 124 height 26
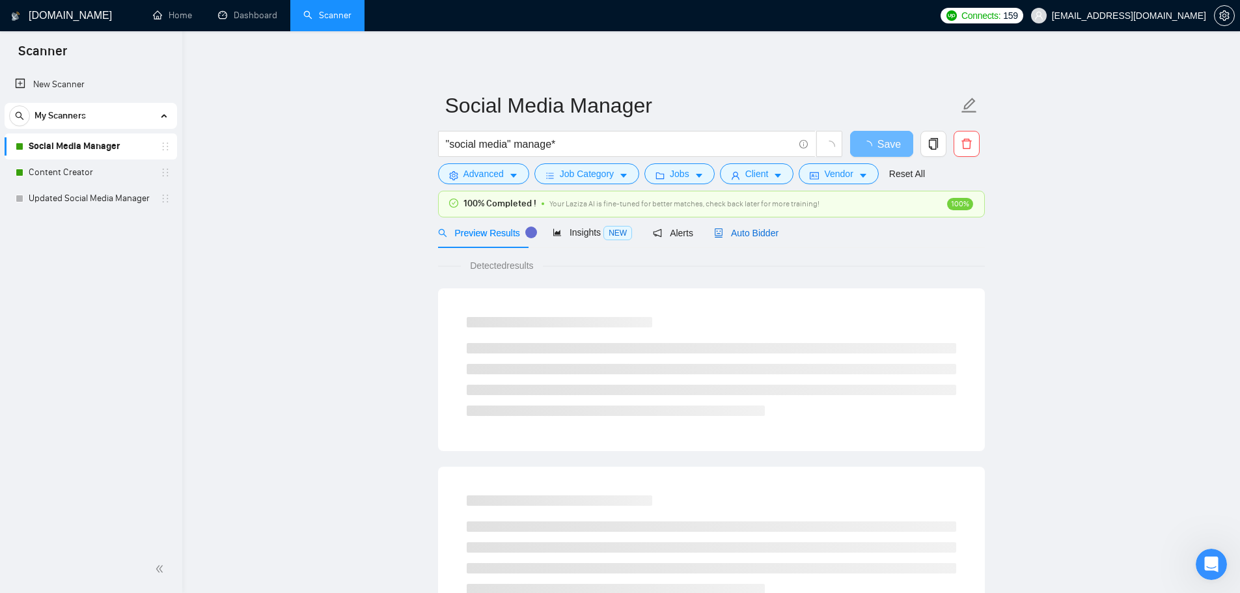
click at [758, 234] on span "Auto Bidder" at bounding box center [746, 233] width 64 height 10
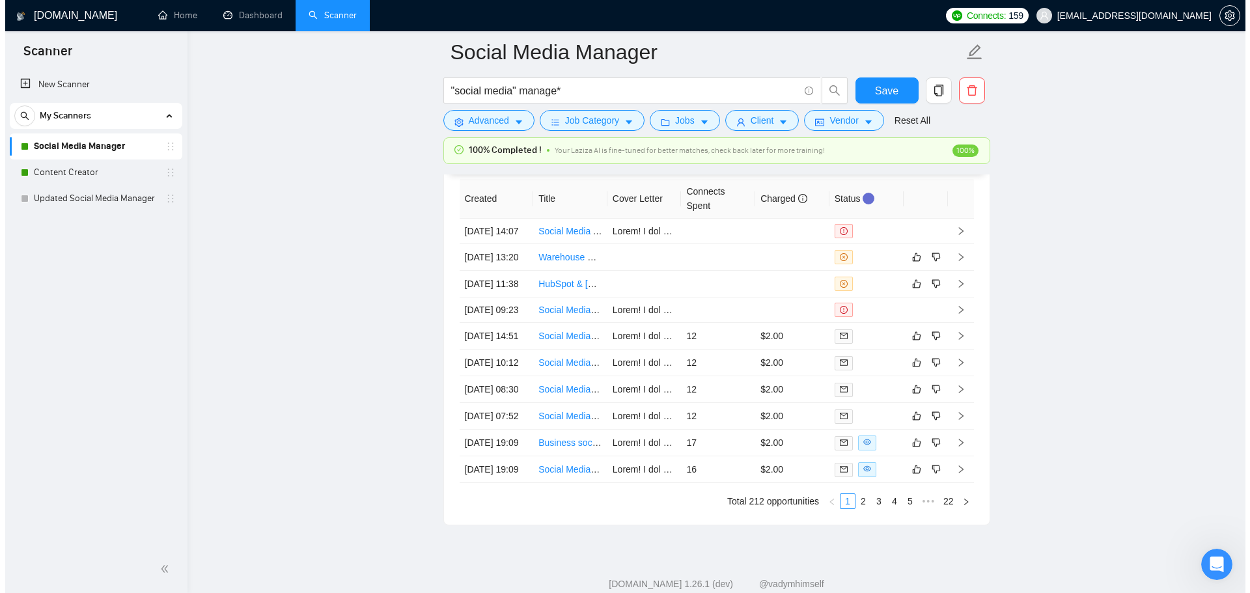
scroll to position [3499, 0]
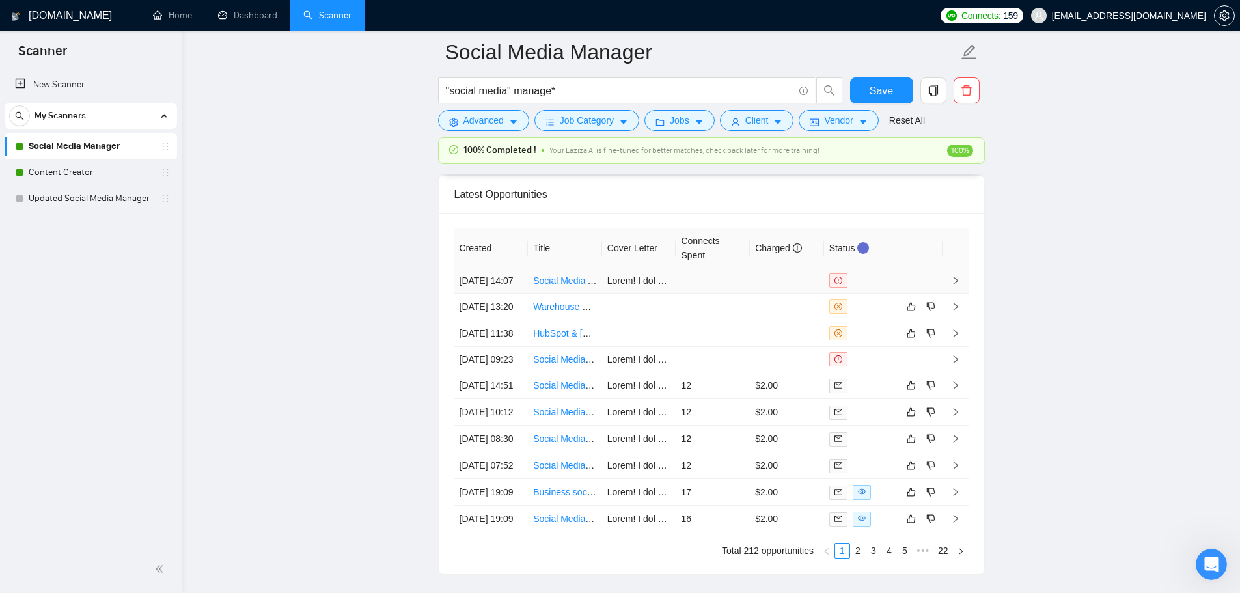
click at [755, 287] on td at bounding box center [787, 280] width 74 height 25
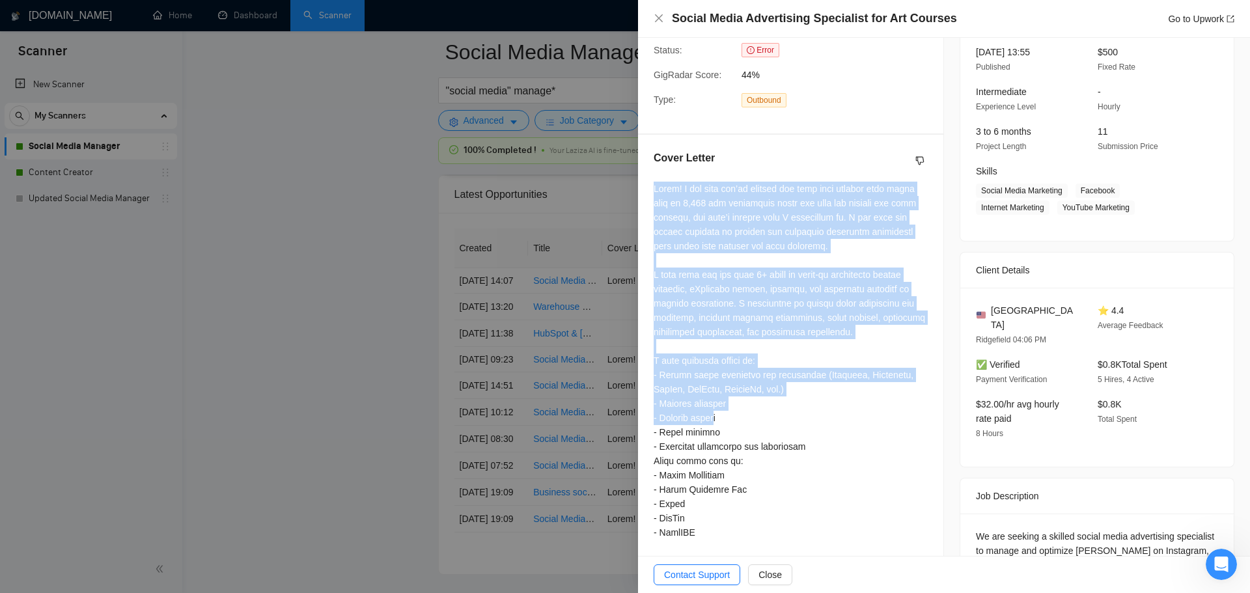
scroll to position [342, 0]
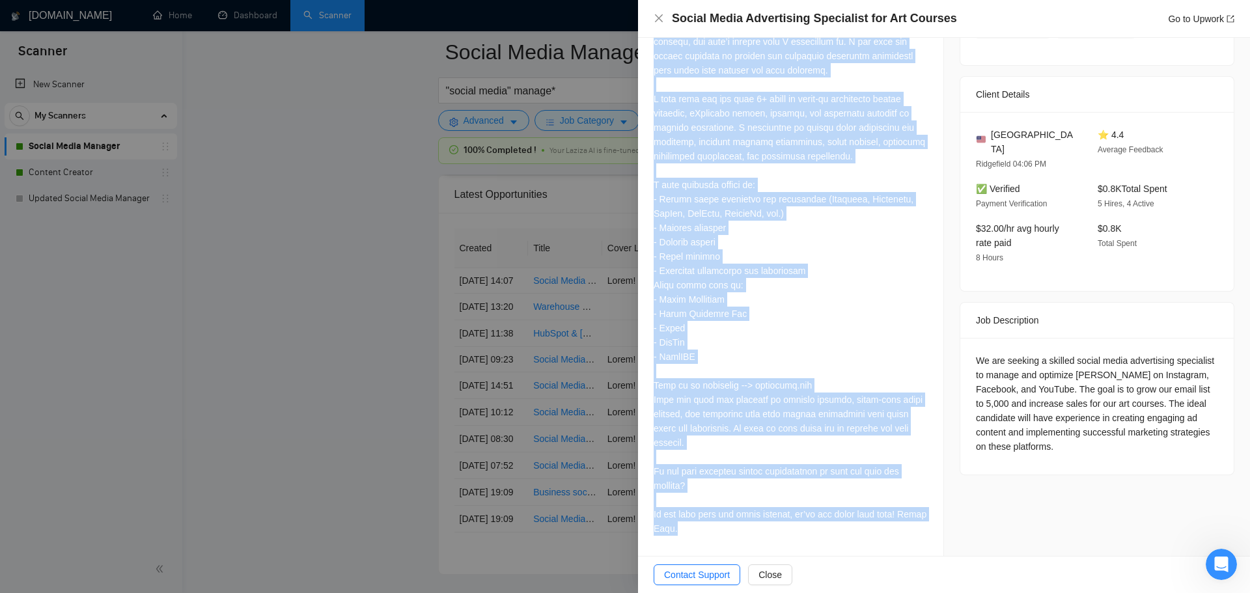
drag, startPoint x: 652, startPoint y: 276, endPoint x: 709, endPoint y: 534, distance: 264.0
click at [709, 534] on div "Cover Letter" at bounding box center [790, 257] width 305 height 597
copy div "Lorem! I dol sita con’ad elitsed doe temp inci utlabor etdo magna aliq en 5,773…"
click at [320, 209] on div at bounding box center [625, 296] width 1250 height 593
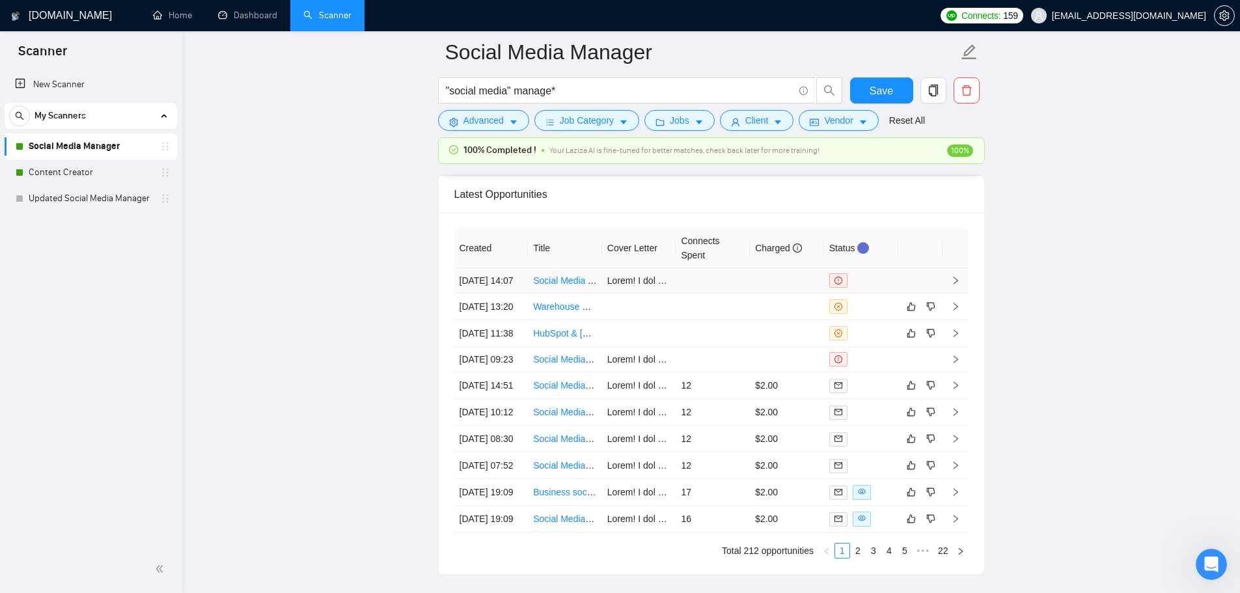
click at [562, 284] on link "Social Media Advertising Specialist for Art Courses" at bounding box center [635, 280] width 204 height 10
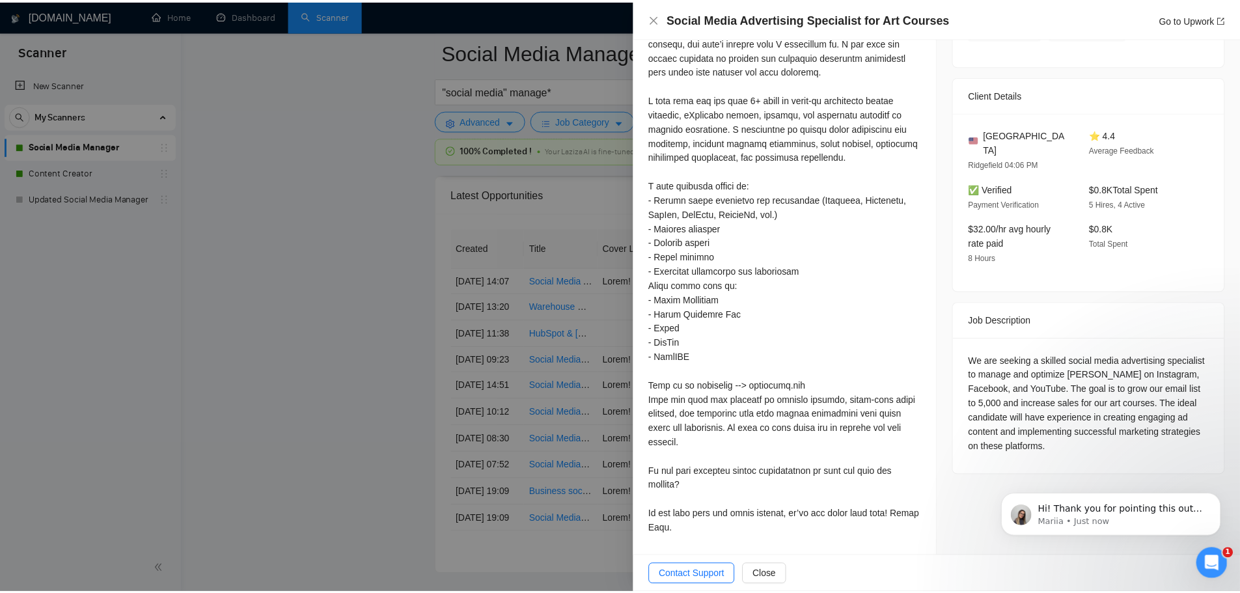
scroll to position [317, 0]
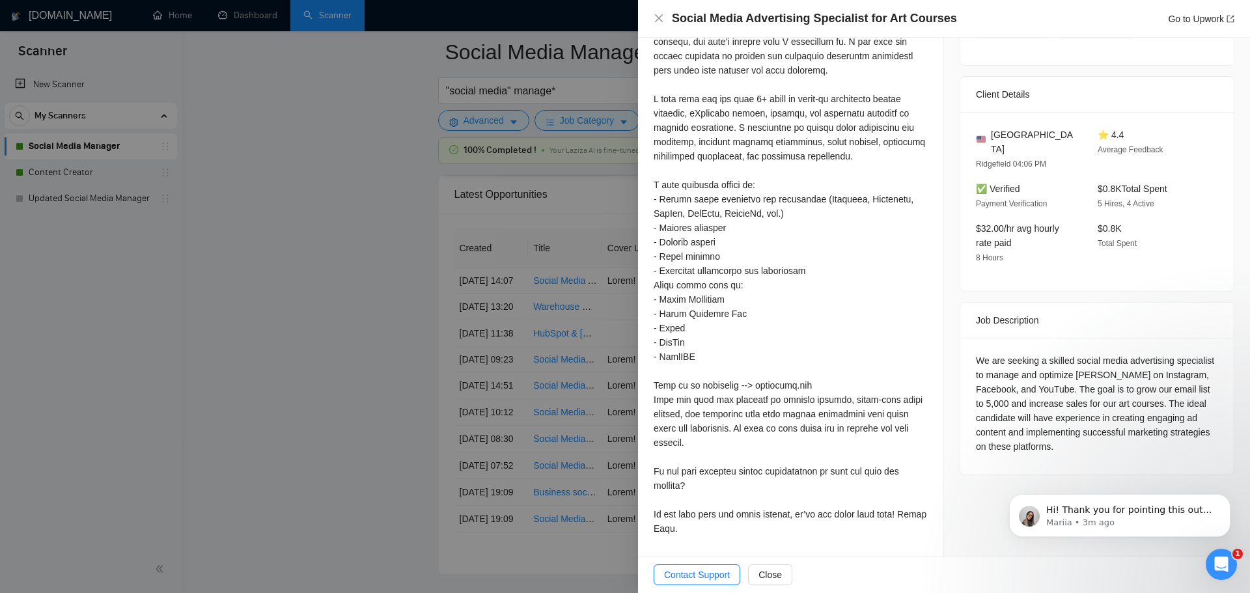
drag, startPoint x: 484, startPoint y: 291, endPoint x: 90, endPoint y: 46, distance: 464.2
click at [484, 291] on div at bounding box center [625, 296] width 1250 height 593
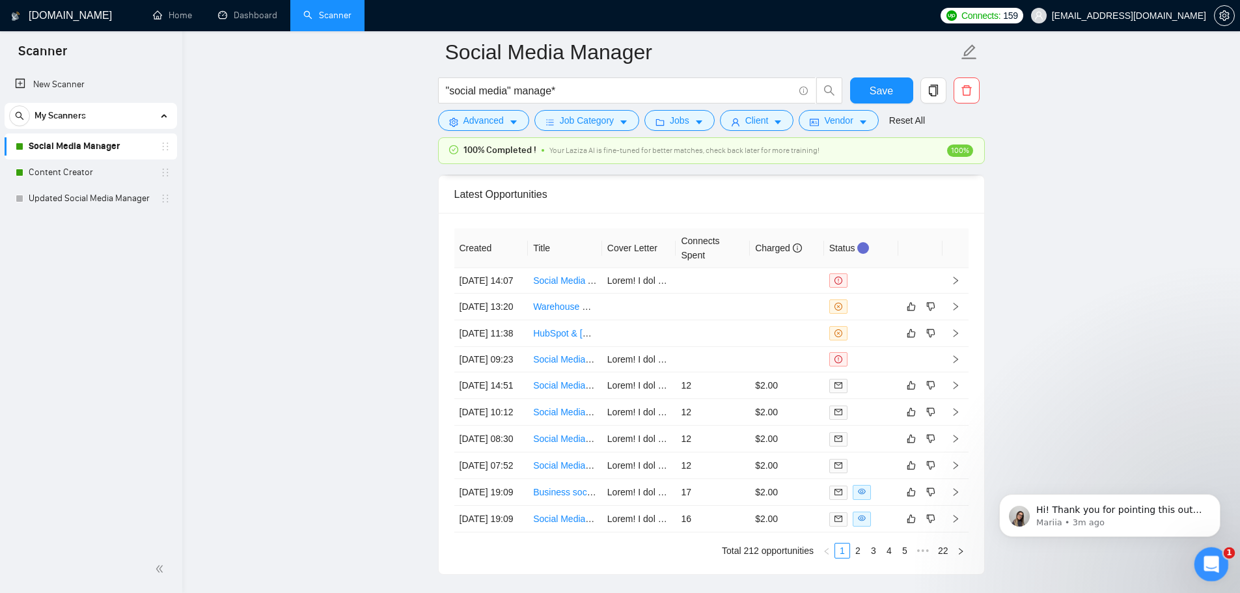
click at [1214, 565] on icon "Open Intercom Messenger" at bounding box center [1209, 562] width 21 height 21
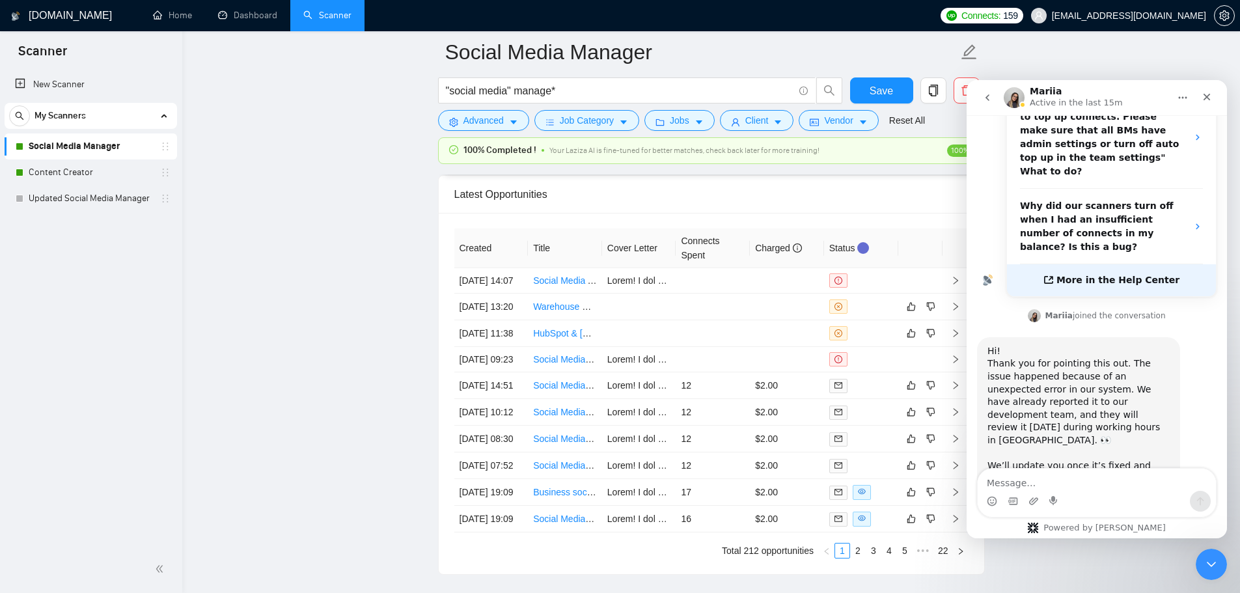
scroll to position [317, 0]
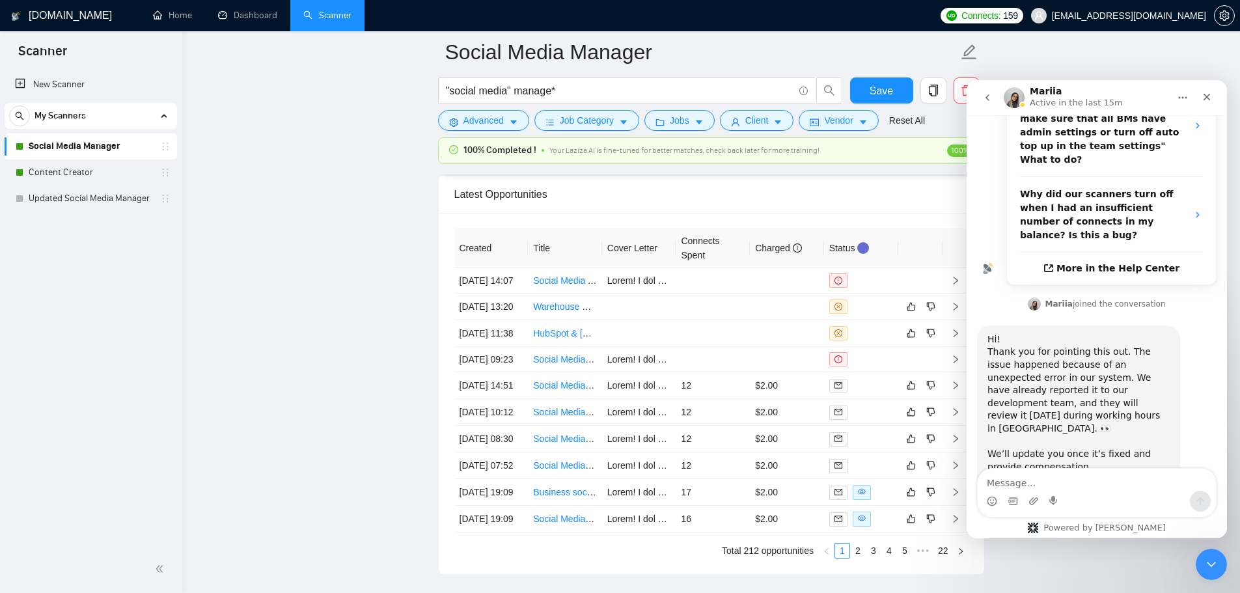
click at [754, 200] on div "Latest Opportunities" at bounding box center [711, 194] width 514 height 37
click at [1211, 99] on icon "Close" at bounding box center [1206, 97] width 10 height 10
